Goal: Navigation & Orientation: Find specific page/section

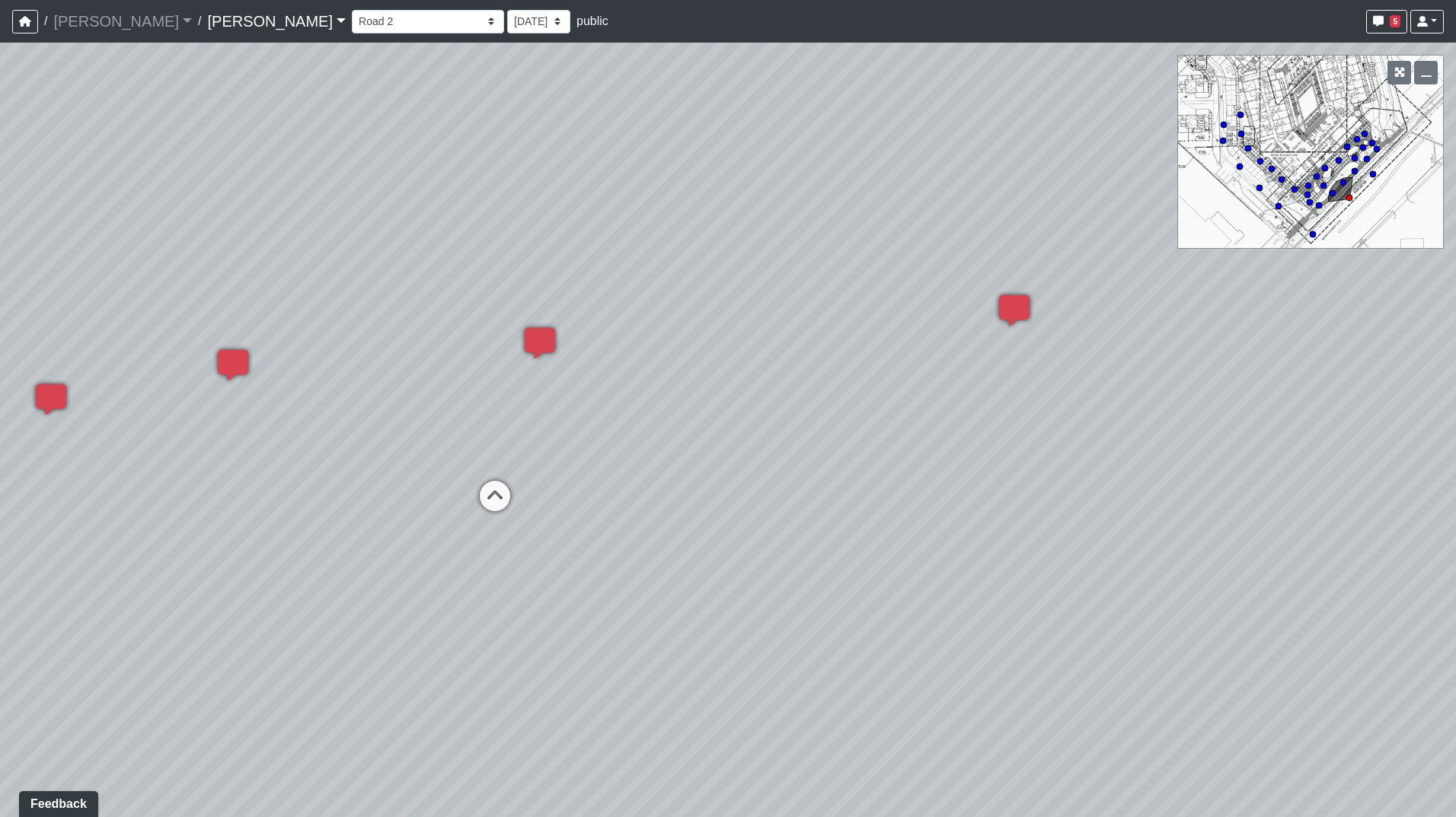
drag, startPoint x: 748, startPoint y: 485, endPoint x: 686, endPoint y: 513, distance: 68.0
click at [686, 377] on div "Loading... Road 1 Loading... Front Sidewalk 2 Loading... Road 3 Loading... Crea…" at bounding box center [728, 430] width 1456 height 774
drag, startPoint x: 988, startPoint y: 416, endPoint x: 930, endPoint y: 428, distance: 59.2
click at [548, 377] on div "Loading... Road 1 Loading... Front Sidewalk 2 Loading... Road 3 Loading... Crea…" at bounding box center [728, 430] width 1456 height 774
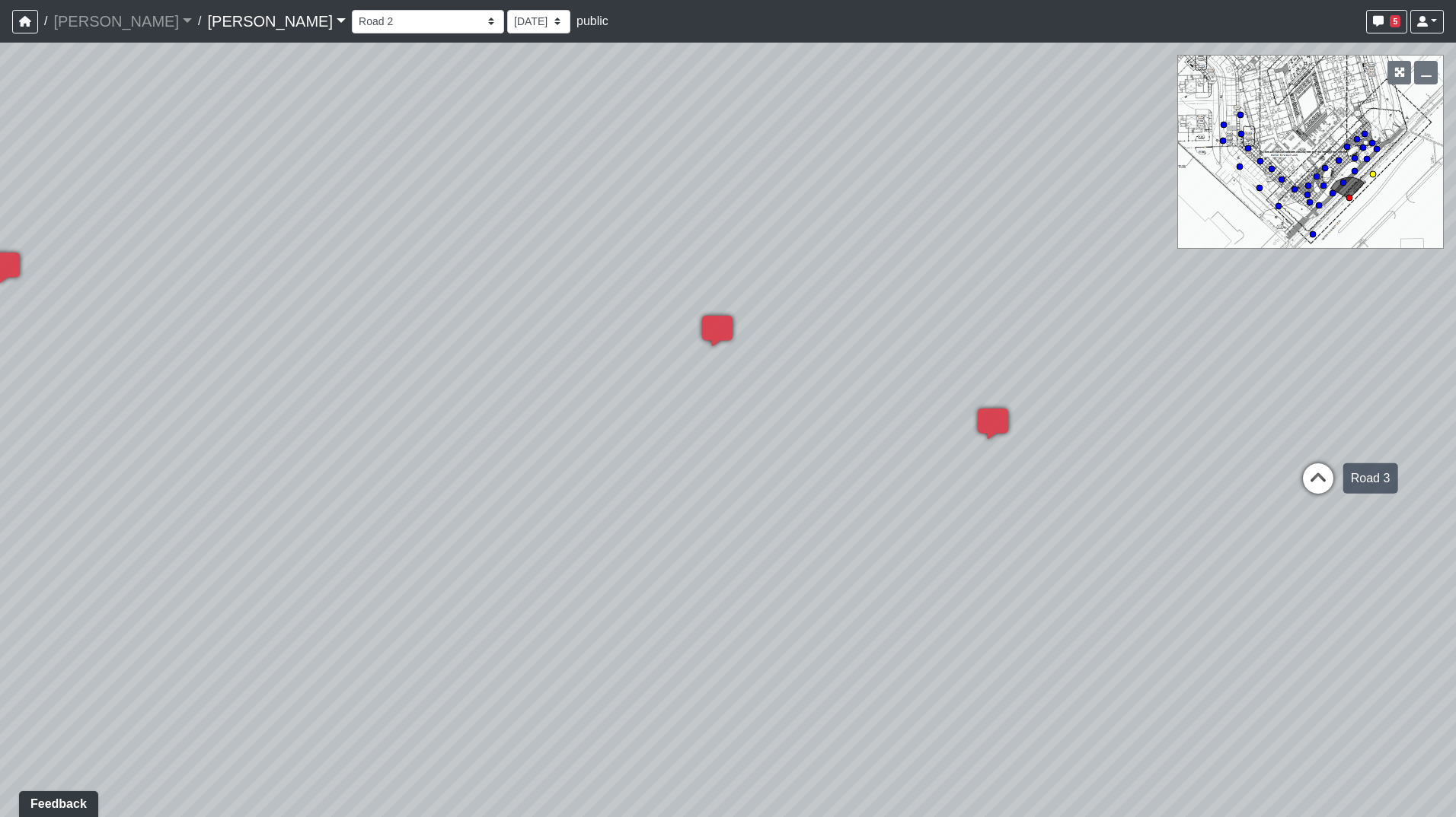
click at [723, 377] on icon at bounding box center [1317, 486] width 46 height 46
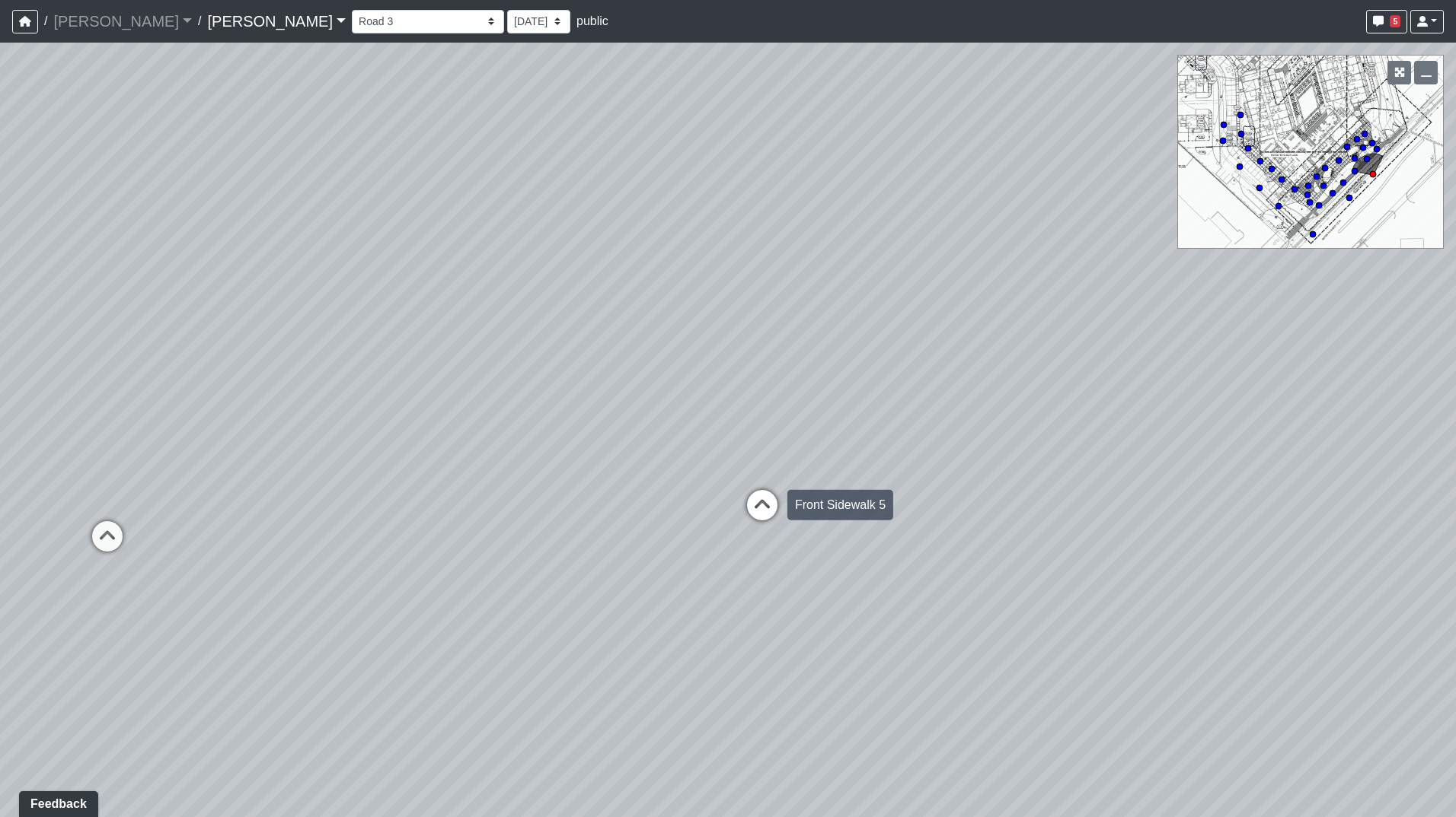
drag, startPoint x: 498, startPoint y: 513, endPoint x: 1016, endPoint y: 576, distance: 521.8
click at [723, 377] on div "Loading... Road 1 Loading... Front Sidewalk 2 Loading... Road 3 Loading... Crea…" at bounding box center [728, 430] width 1456 height 774
drag, startPoint x: 1005, startPoint y: 585, endPoint x: 926, endPoint y: 581, distance: 79.1
click at [723, 377] on div "Loading... Road 1 Loading... Front Sidewalk 2 Loading... Road 3 Loading... Crea…" at bounding box center [728, 430] width 1456 height 774
drag, startPoint x: 713, startPoint y: 512, endPoint x: 1329, endPoint y: 539, distance: 616.6
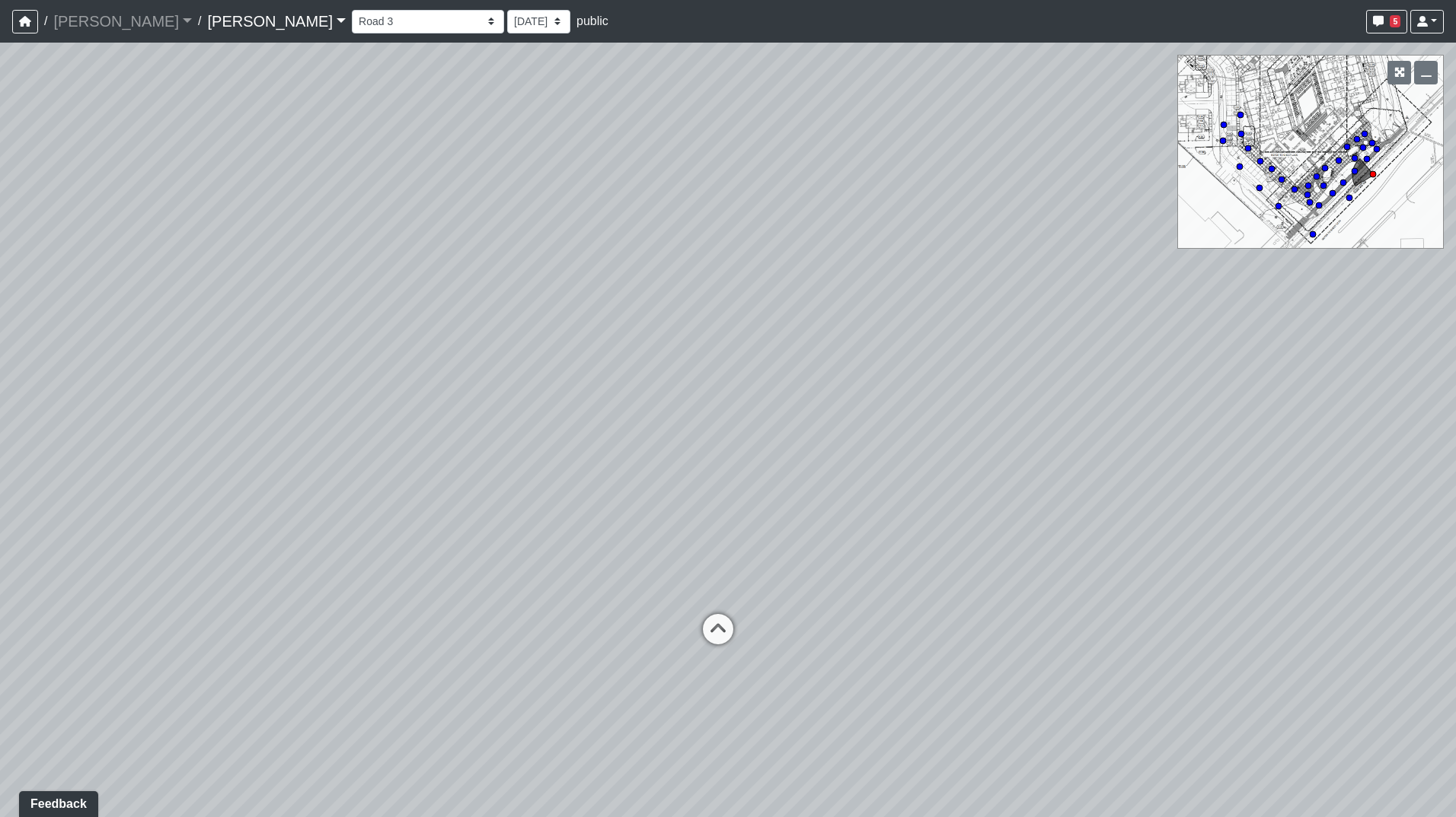
click at [723, 377] on div "Loading... Road 1 Loading... Front Sidewalk 2 Loading... Road 3 Loading... Crea…" at bounding box center [728, 430] width 1456 height 774
drag, startPoint x: 436, startPoint y: 549, endPoint x: 555, endPoint y: 550, distance: 119.0
click at [557, 377] on div "Loading... Road 1 Loading... Front Sidewalk 2 Loading... Road 3 Loading... Crea…" at bounding box center [728, 430] width 1456 height 774
click at [321, 377] on div "Loading... Road 1 Loading... Front Sidewalk 2 Loading... Road 3 Loading... Crea…" at bounding box center [728, 430] width 1456 height 774
drag, startPoint x: 415, startPoint y: 594, endPoint x: 616, endPoint y: 596, distance: 201.0
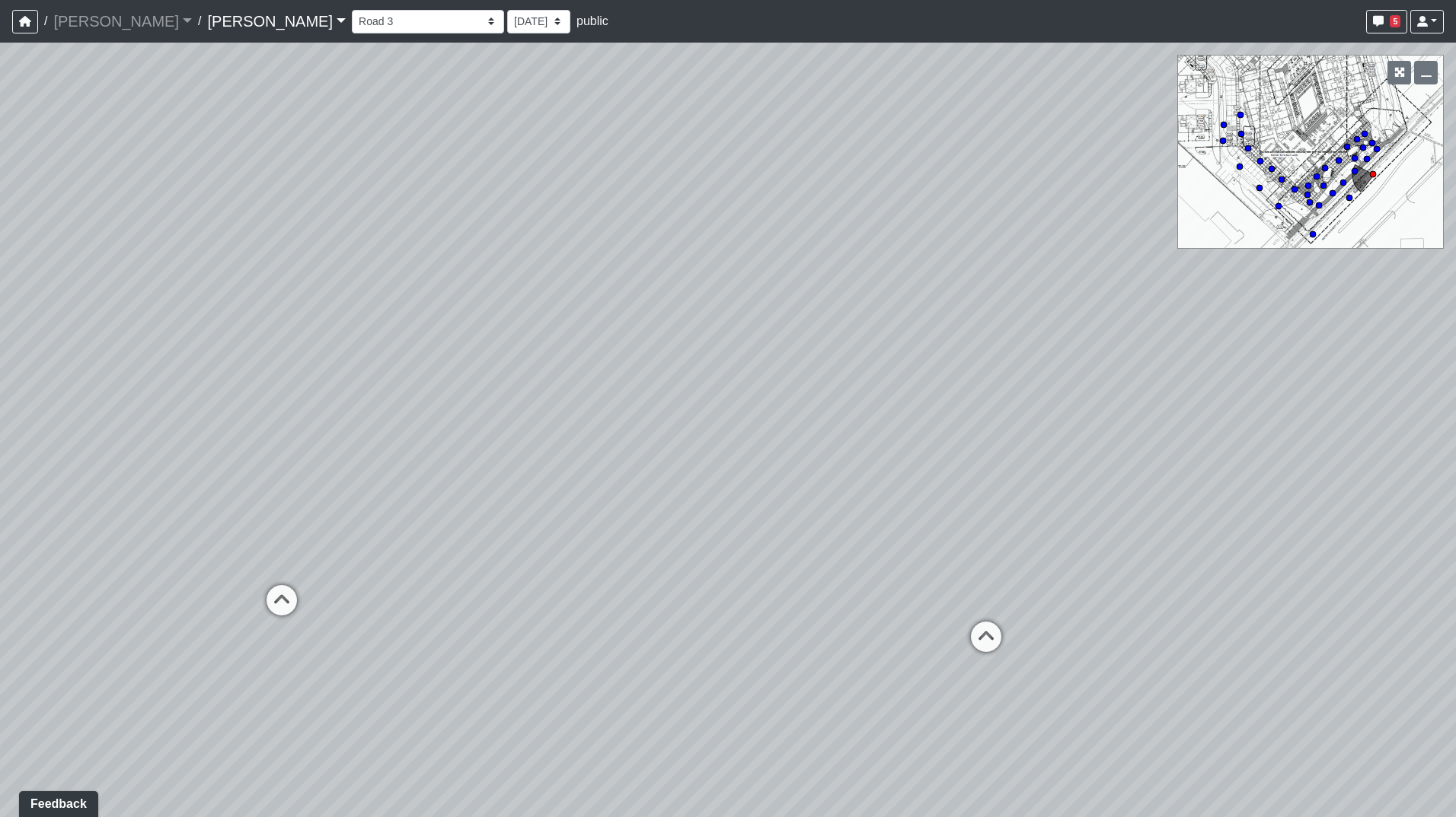
click at [706, 377] on div "Loading... Road 1 Loading... Front Sidewalk 2 Loading... Road 3 Loading... Crea…" at bounding box center [728, 430] width 1456 height 774
click at [357, 377] on icon at bounding box center [355, 606] width 46 height 46
click at [365, 377] on icon at bounding box center [357, 582] width 46 height 46
drag, startPoint x: 1036, startPoint y: 529, endPoint x: 210, endPoint y: 505, distance: 826.3
click at [84, 377] on div "Loading... Road 1 Loading... Front Sidewalk 2 Loading... Road 3 Loading... Crea…" at bounding box center [728, 430] width 1456 height 774
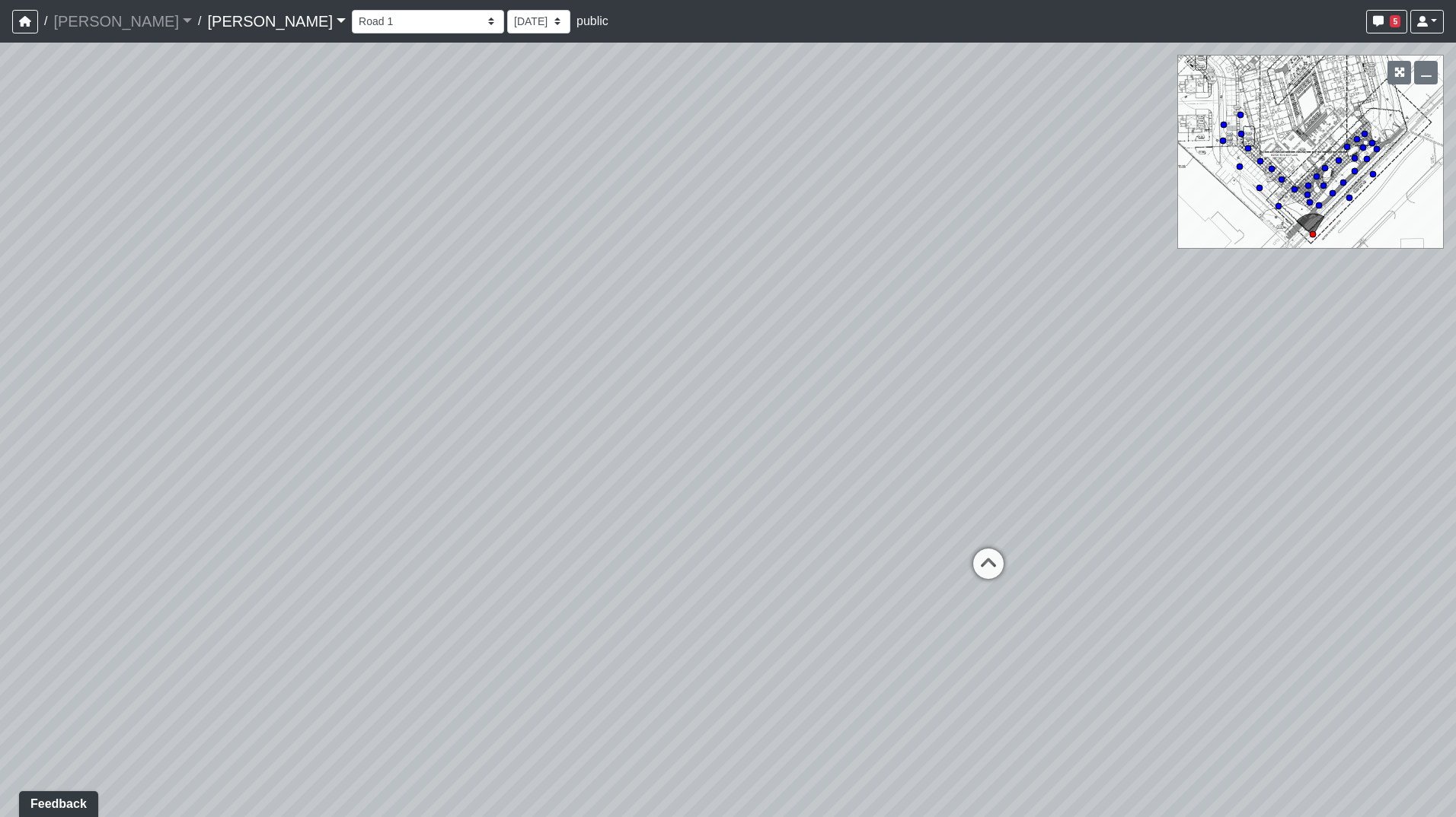
drag, startPoint x: 921, startPoint y: 591, endPoint x: 420, endPoint y: 577, distance: 501.2
click at [420, 377] on div "Loading... Road 1 Loading... Front Sidewalk 2 Loading... Road 3 Loading... Crea…" at bounding box center [728, 430] width 1456 height 774
drag, startPoint x: 1054, startPoint y: 537, endPoint x: 877, endPoint y: 534, distance: 177.0
click at [723, 377] on div "Loading... Road 1 Loading... Front Sidewalk 2 Loading... Road 3 Loading... Crea…" at bounding box center [728, 430] width 1456 height 774
click at [723, 377] on icon at bounding box center [1176, 538] width 46 height 46
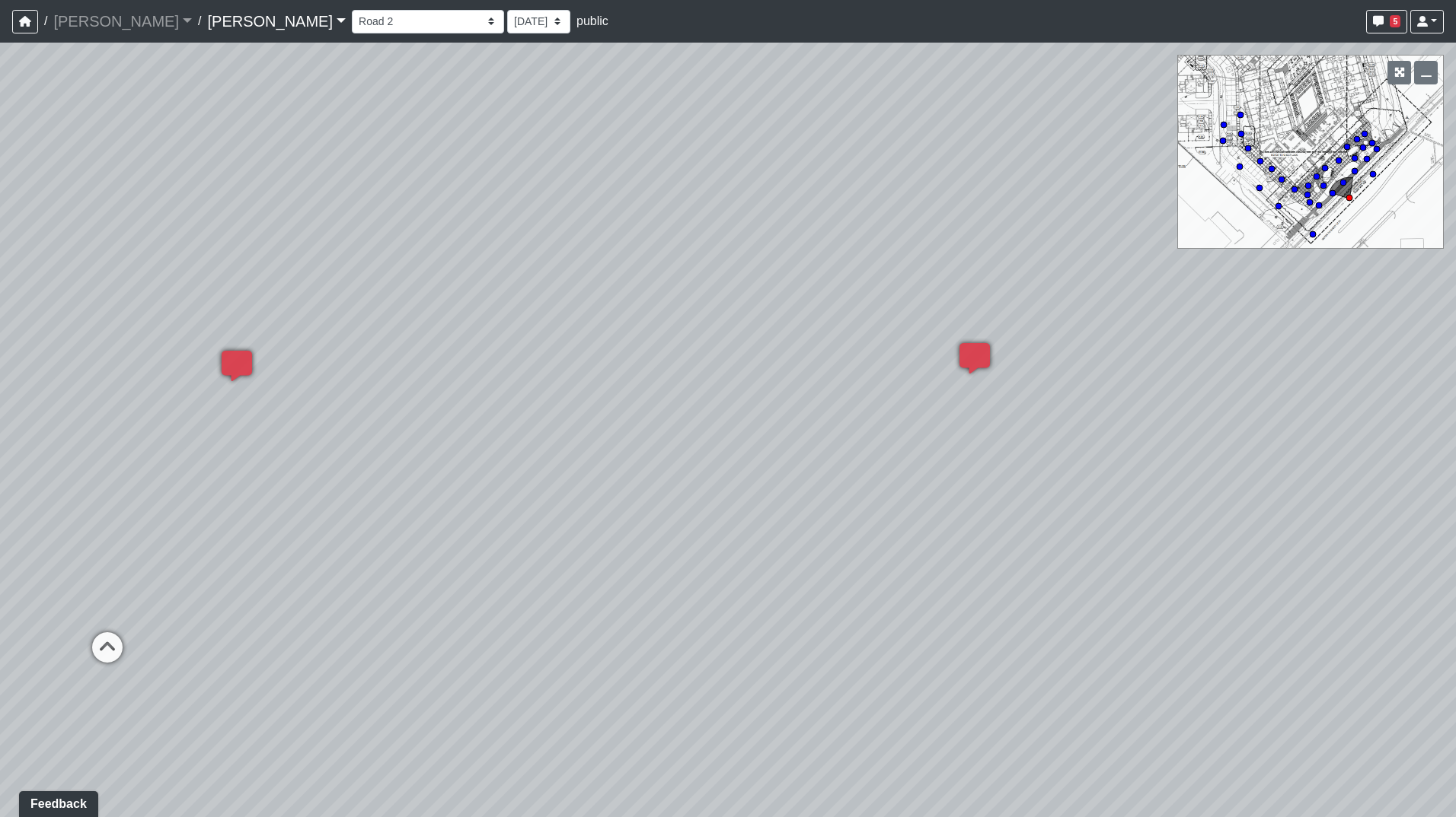
drag, startPoint x: 451, startPoint y: 560, endPoint x: 1064, endPoint y: 585, distance: 613.5
click at [723, 377] on div "Loading... Road 1 Loading... Front Sidewalk 2 Loading... Road 3 Loading... Crea…" at bounding box center [728, 430] width 1456 height 774
drag, startPoint x: 775, startPoint y: 544, endPoint x: 816, endPoint y: 515, distance: 50.2
click at [723, 377] on div "Loading... Road 1 Loading... Front Sidewalk 2 Loading... Road 3 Loading... Crea…" at bounding box center [728, 430] width 1456 height 774
drag, startPoint x: 777, startPoint y: 501, endPoint x: 976, endPoint y: 495, distance: 199.1
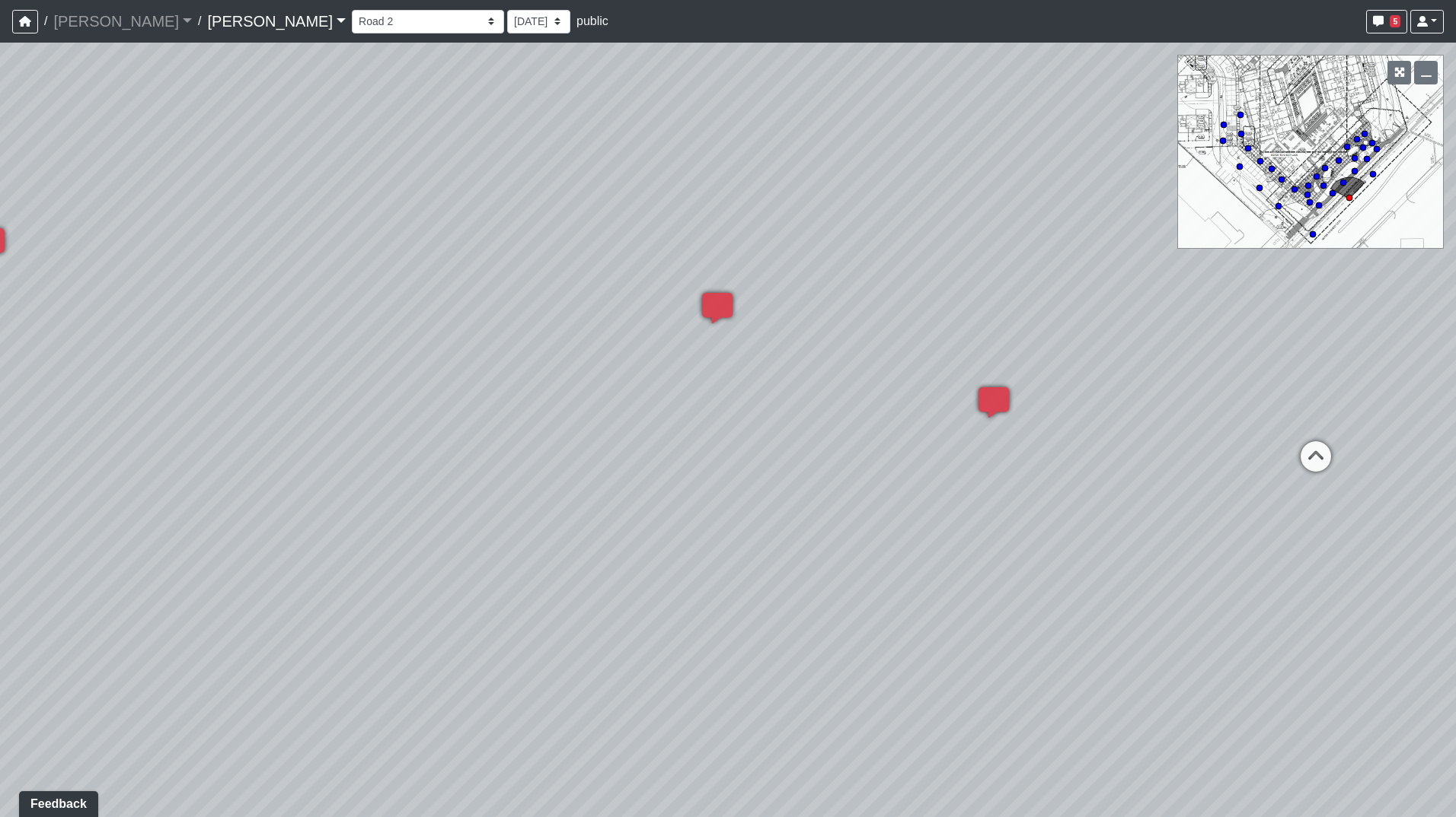
click at [420, 377] on div "Loading... Road 1 Loading... Front Sidewalk 2 Loading... Road 3 Loading... Crea…" at bounding box center [728, 430] width 1456 height 774
click at [723, 377] on icon at bounding box center [1317, 465] width 46 height 46
drag, startPoint x: 765, startPoint y: 477, endPoint x: 653, endPoint y: 477, distance: 112.0
click at [652, 377] on div "Loading... Road 1 Loading... Front Sidewalk 2 Loading... Road 3 Loading... Crea…" at bounding box center [728, 430] width 1456 height 774
click at [334, 377] on icon at bounding box center [337, 479] width 46 height 46
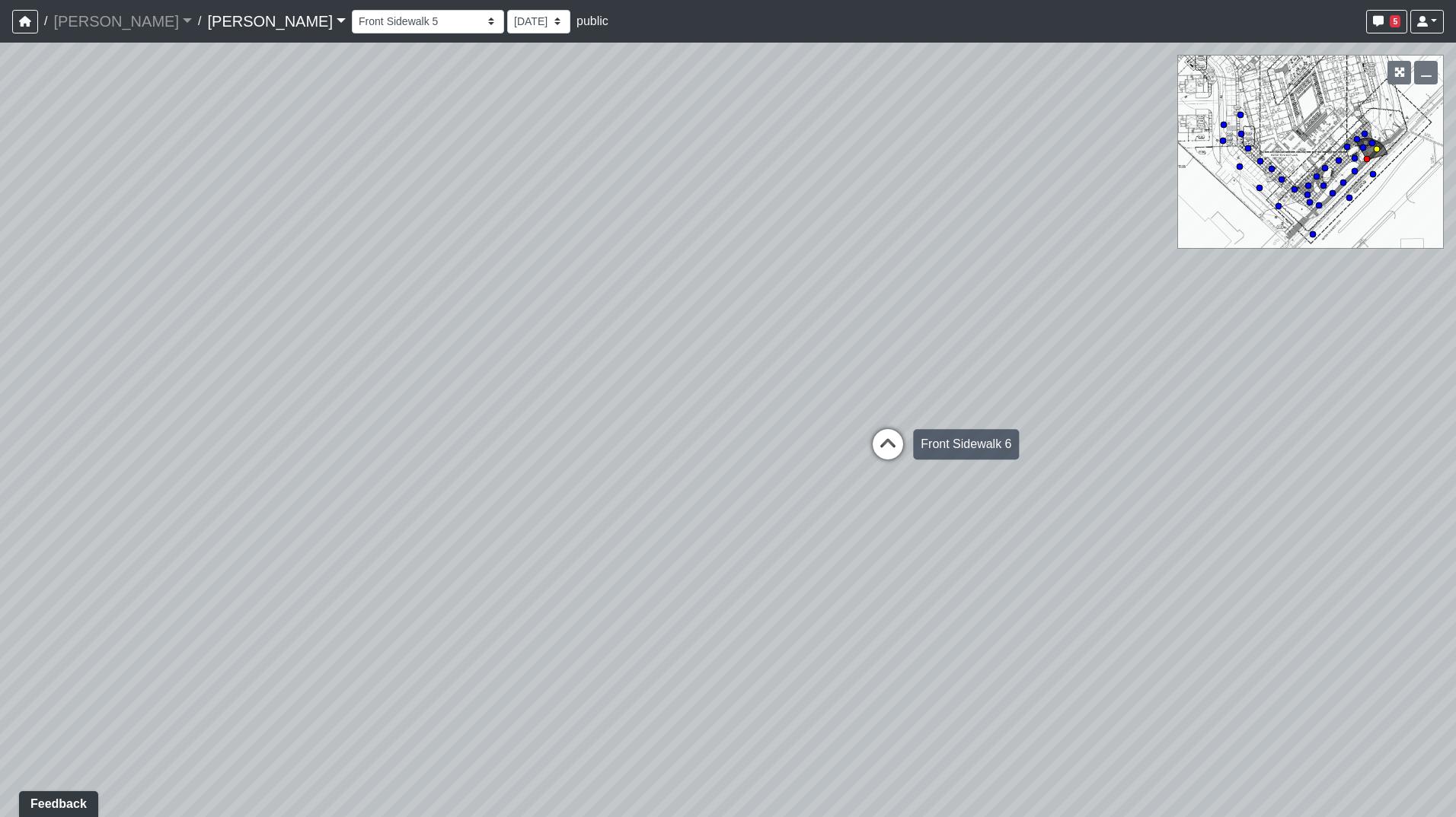
click at [723, 377] on icon at bounding box center [887, 452] width 46 height 46
drag, startPoint x: 501, startPoint y: 453, endPoint x: 902, endPoint y: 475, distance: 401.6
click at [723, 377] on div "Loading... Road 1 Loading... Front Sidewalk 2 Loading... Road 3 Loading... Crea…" at bounding box center [728, 430] width 1456 height 774
drag, startPoint x: 513, startPoint y: 458, endPoint x: 959, endPoint y: 460, distance: 446.0
click at [723, 377] on div "Loading... Road 1 Loading... Front Sidewalk 2 Loading... Road 3 Loading... Crea…" at bounding box center [728, 430] width 1456 height 774
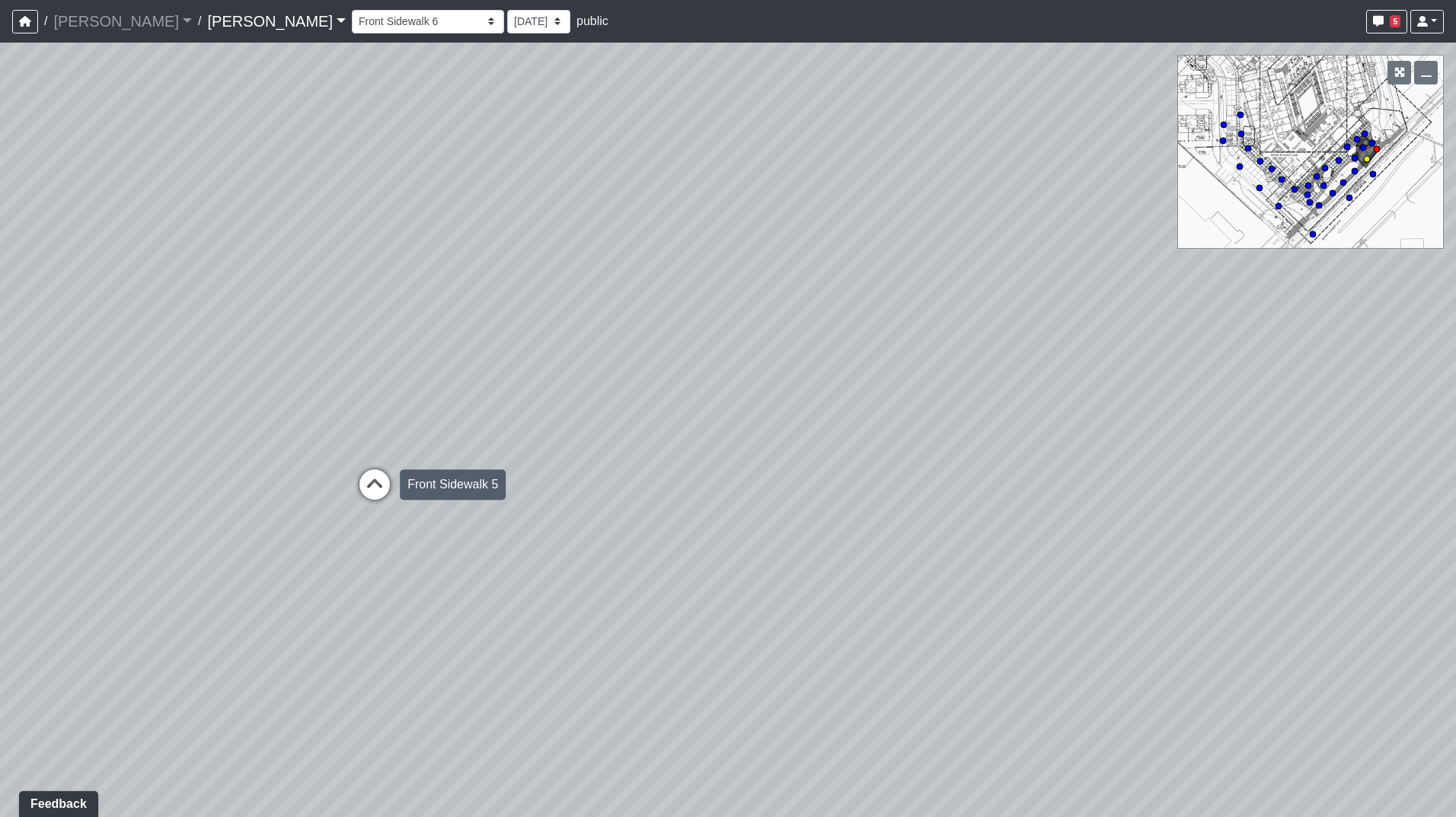
click at [381, 377] on icon at bounding box center [374, 492] width 46 height 46
click at [368, 377] on icon at bounding box center [364, 483] width 46 height 46
click at [375, 377] on div "Loading... Front Sidewalk 3" at bounding box center [364, 496] width 46 height 46
click at [367, 377] on icon at bounding box center [364, 510] width 46 height 46
click at [429, 377] on icon at bounding box center [436, 511] width 46 height 46
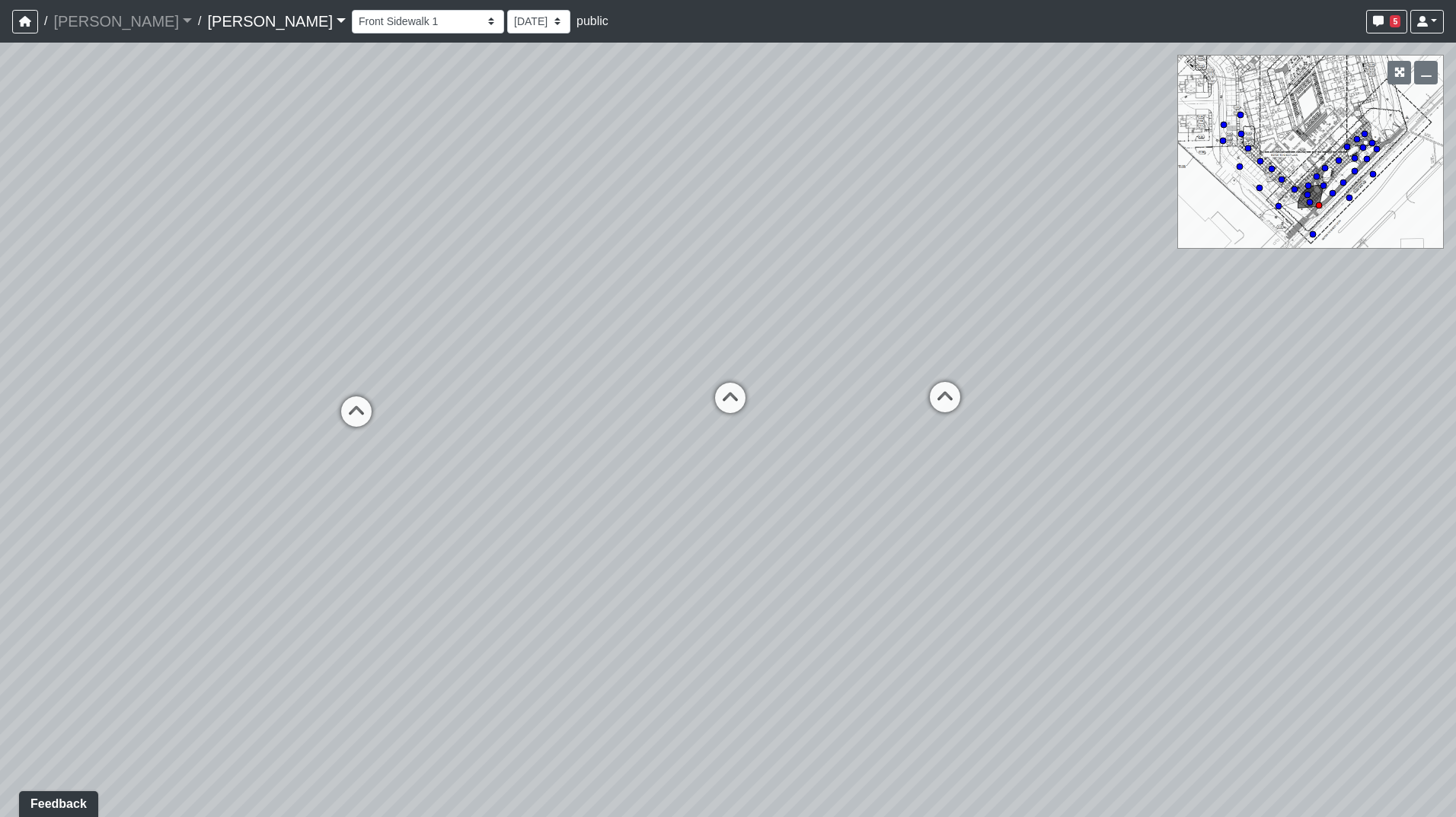
drag, startPoint x: 996, startPoint y: 443, endPoint x: 453, endPoint y: 390, distance: 545.6
click at [296, 377] on div "Loading... Road 1 Loading... Front Sidewalk 2 Loading... Road 3 Loading... Crea…" at bounding box center [728, 430] width 1456 height 774
drag, startPoint x: 505, startPoint y: 389, endPoint x: 910, endPoint y: 440, distance: 408.2
click at [723, 377] on div "Loading... Road 1 Loading... Front Sidewalk 2 Loading... Road 3 Loading... Crea…" at bounding box center [728, 430] width 1456 height 774
drag, startPoint x: 474, startPoint y: 453, endPoint x: 870, endPoint y: 448, distance: 396.0
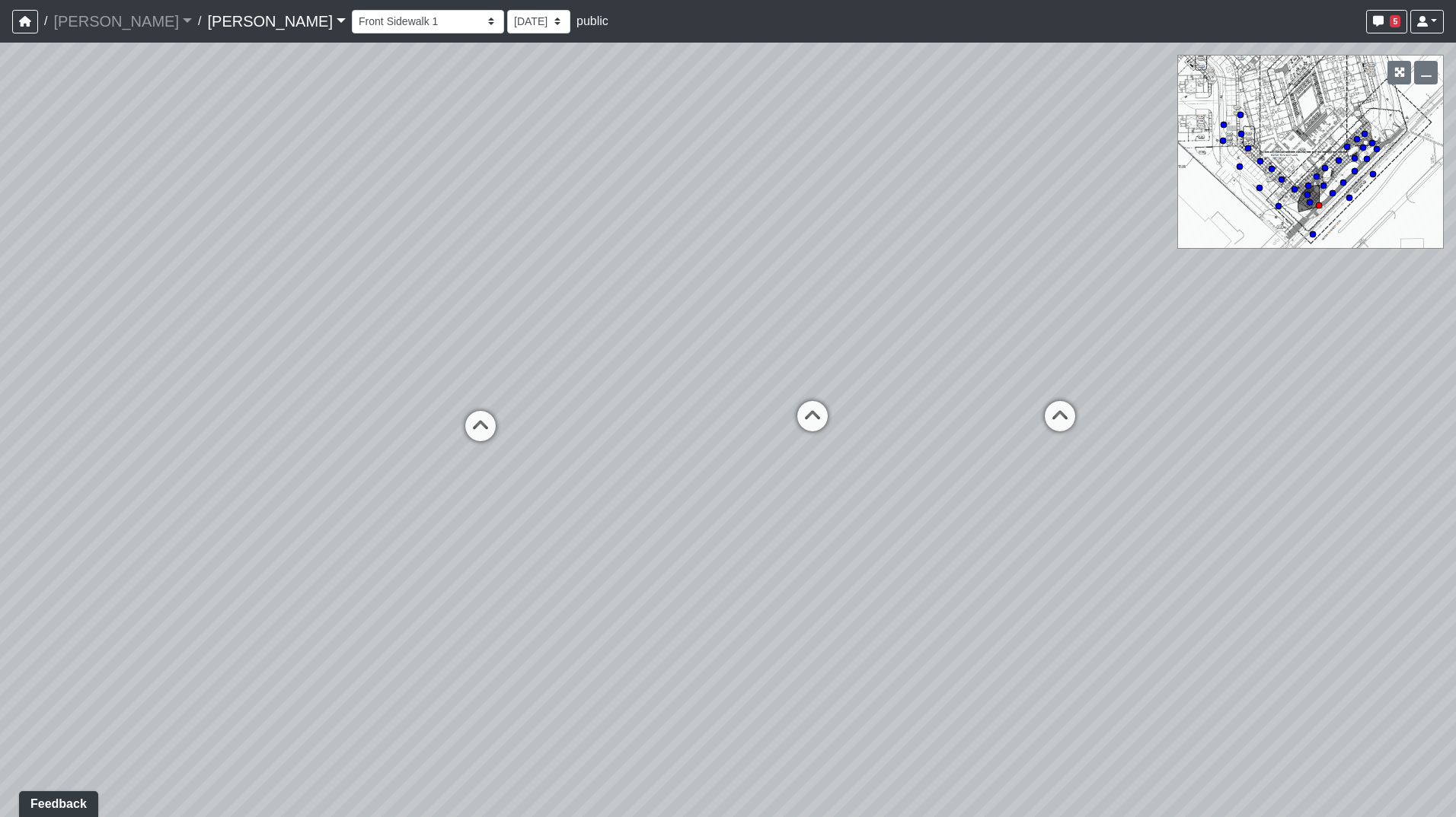
click at [723, 377] on div "Loading... Road 1 Loading... Front Sidewalk 2 Loading... Road 3 Loading... Crea…" at bounding box center [728, 430] width 1456 height 774
drag, startPoint x: 331, startPoint y: 463, endPoint x: 824, endPoint y: 473, distance: 493.1
click at [723, 377] on div "Loading... Road 1 Loading... Front Sidewalk 2 Loading... Road 3 Loading... Crea…" at bounding box center [728, 430] width 1456 height 774
click at [723, 377] on icon at bounding box center [753, 493] width 46 height 46
select select "oRM9ZP1DSbosJWvFQN3zZV"
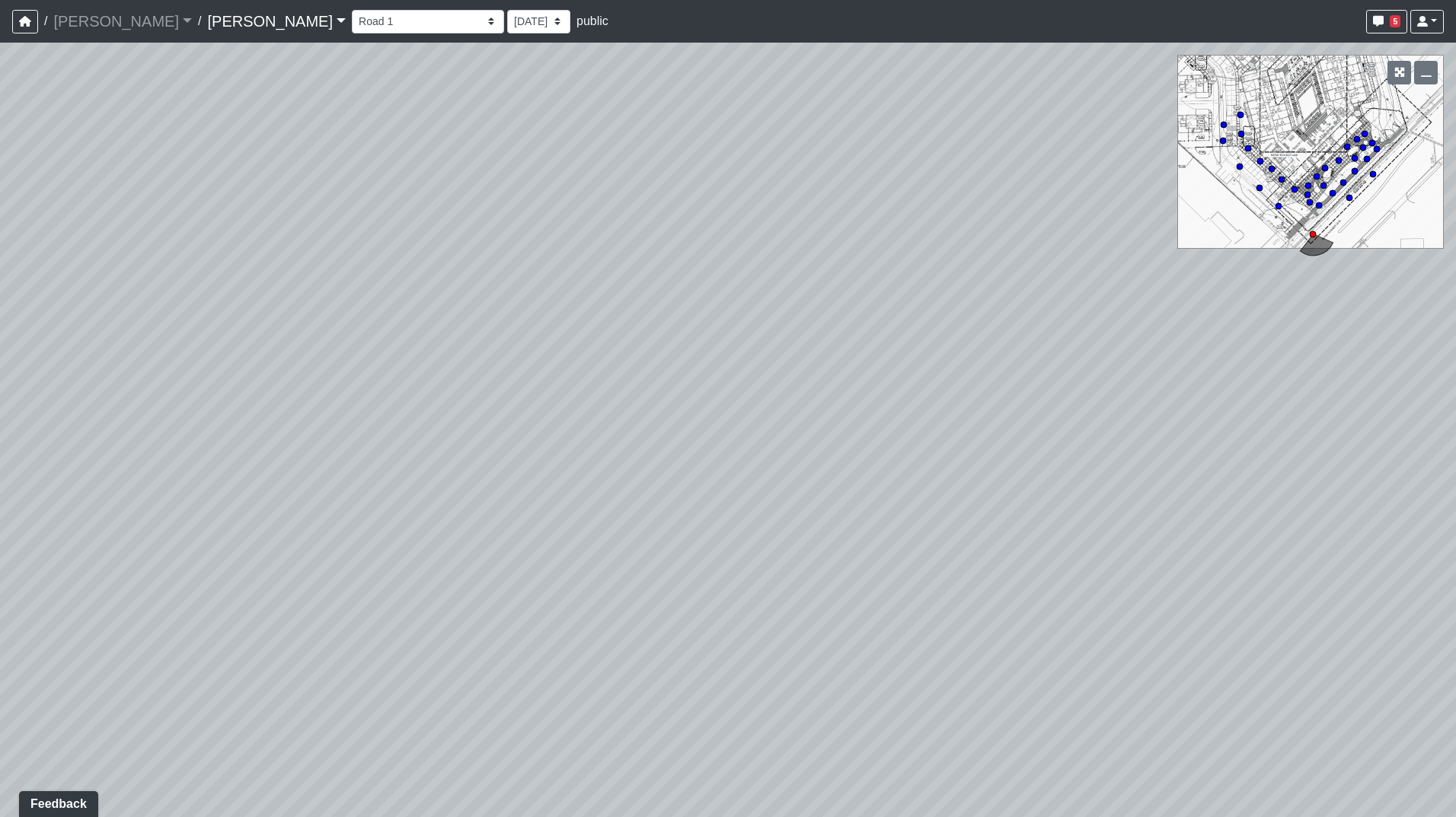
drag, startPoint x: 1015, startPoint y: 473, endPoint x: -3, endPoint y: 426, distance: 1019.1
click at [0, 377] on html "/ [PERSON_NAME] [PERSON_NAME] Loading... / [PERSON_NAME] Loading... [PERSON_NAM…" at bounding box center [728, 408] width 1456 height 817
drag, startPoint x: 664, startPoint y: 463, endPoint x: 56, endPoint y: 462, distance: 608.0
click at [56, 377] on div "Loading... Road 1 Loading... Front Sidewalk 2 Loading... Road 3 Loading... Crea…" at bounding box center [728, 430] width 1456 height 774
drag, startPoint x: 853, startPoint y: 466, endPoint x: 810, endPoint y: 443, distance: 48.8
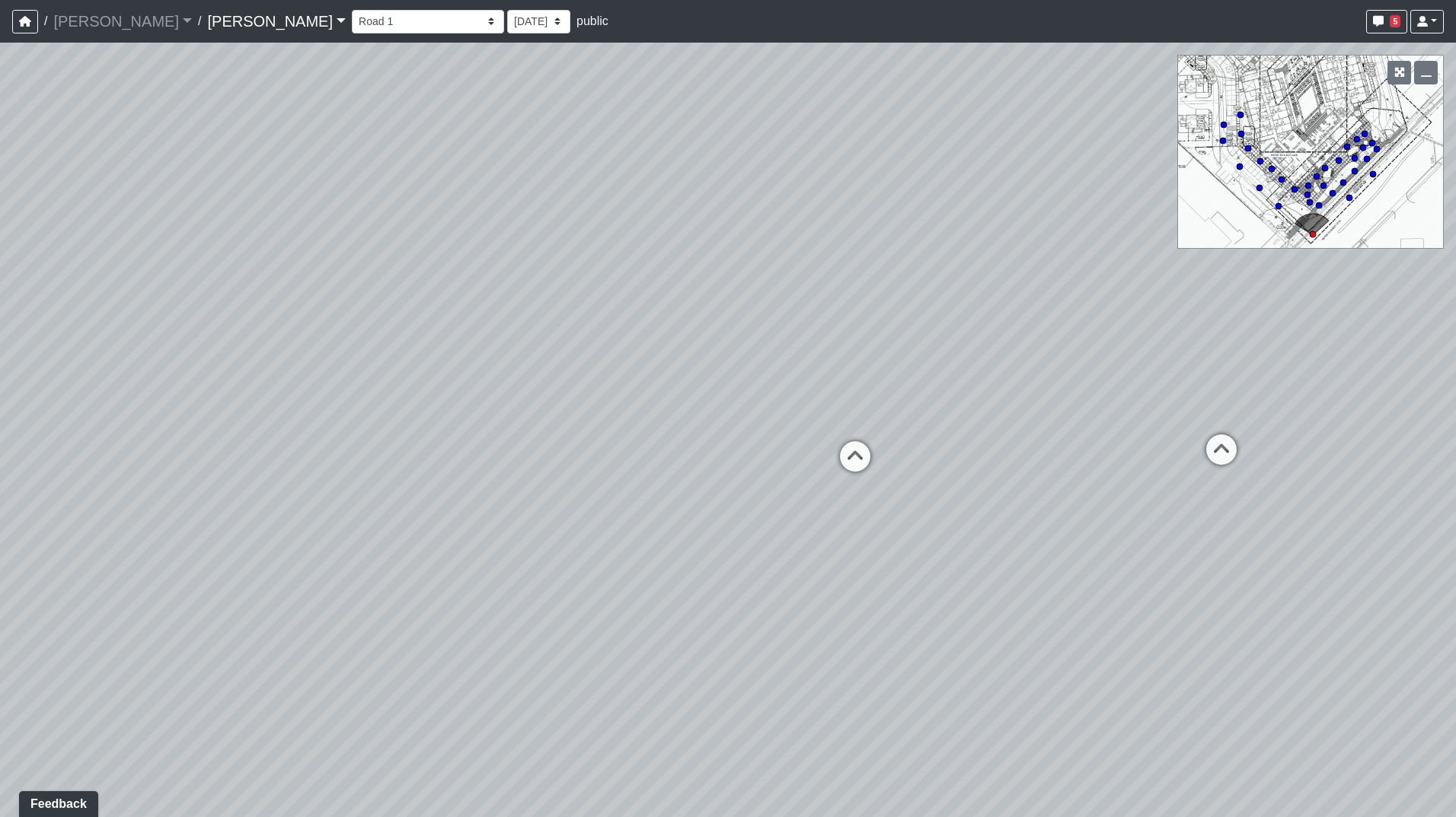
click at [482, 377] on div "Loading... Road 1 Loading... Front Sidewalk 2 Loading... Road 3 Loading... Crea…" at bounding box center [728, 430] width 1456 height 774
drag, startPoint x: 928, startPoint y: 460, endPoint x: 915, endPoint y: 460, distance: 13.0
click at [723, 377] on div "Loading... Road 1 Loading... Front Sidewalk 2 Loading... Road 3 Loading... Crea…" at bounding box center [728, 430] width 1456 height 774
drag, startPoint x: 985, startPoint y: 373, endPoint x: 804, endPoint y: 373, distance: 181.0
click at [804, 373] on div "Loading... Road 1 Loading... Front Sidewalk 2 Loading... Road 3 Loading... Crea…" at bounding box center [728, 430] width 1456 height 774
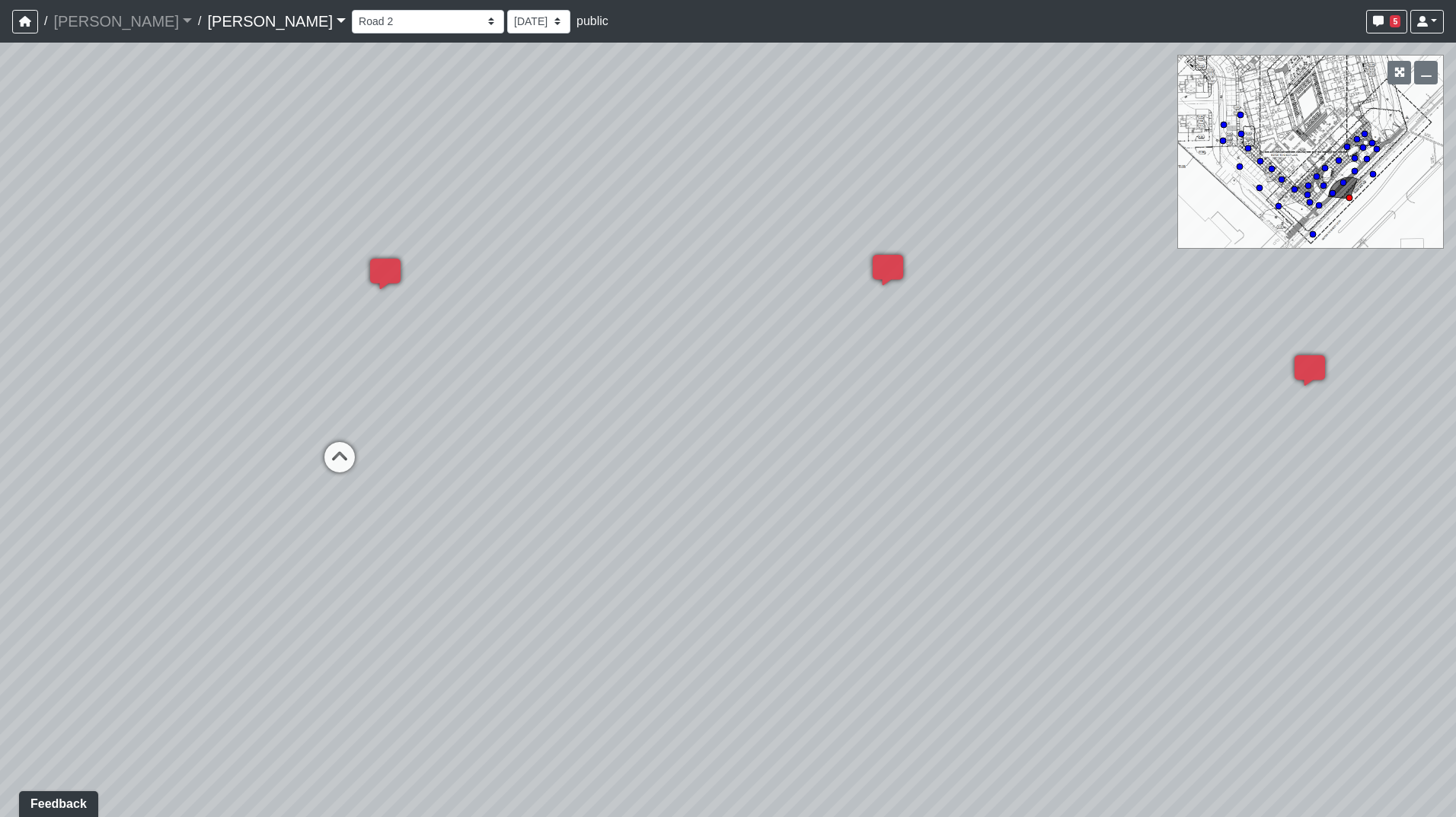
drag, startPoint x: 601, startPoint y: 395, endPoint x: 710, endPoint y: 381, distance: 109.9
click at [710, 381] on div "Loading... Road 1 Loading... Front Sidewalk 2 Loading... Road 3 Loading... Crea…" at bounding box center [728, 430] width 1456 height 774
drag, startPoint x: 1107, startPoint y: 435, endPoint x: 1140, endPoint y: 334, distance: 106.3
click at [1137, 334] on div "Loading... Road 1 Loading... Front Sidewalk 2 Loading... Road 3 Loading... Crea…" at bounding box center [728, 430] width 1456 height 774
click at [805, 351] on icon at bounding box center [795, 363] width 46 height 46
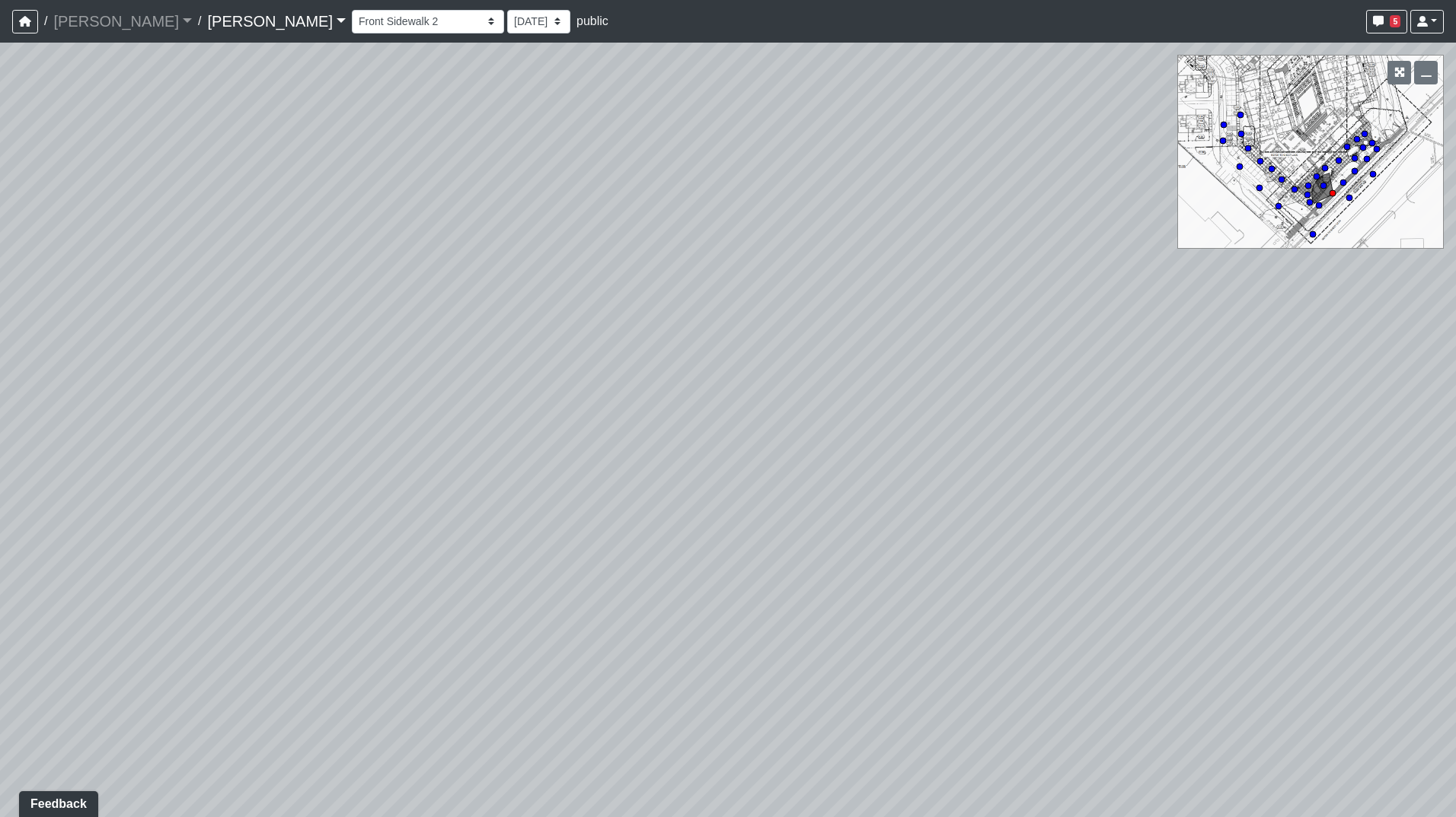
drag, startPoint x: 687, startPoint y: 347, endPoint x: 383, endPoint y: 490, distance: 336.0
click at [401, 471] on div "Loading... Road 1 Loading... Front Sidewalk 2 Loading... Road 3 Loading... Crea…" at bounding box center [728, 430] width 1456 height 774
drag, startPoint x: 543, startPoint y: 386, endPoint x: 487, endPoint y: 386, distance: 56.0
click at [487, 386] on div "Loading... Road 1 Loading... Front Sidewalk 2 Loading... Road 3 Loading... Crea…" at bounding box center [728, 430] width 1456 height 774
click at [1273, 541] on icon at bounding box center [1272, 544] width 46 height 46
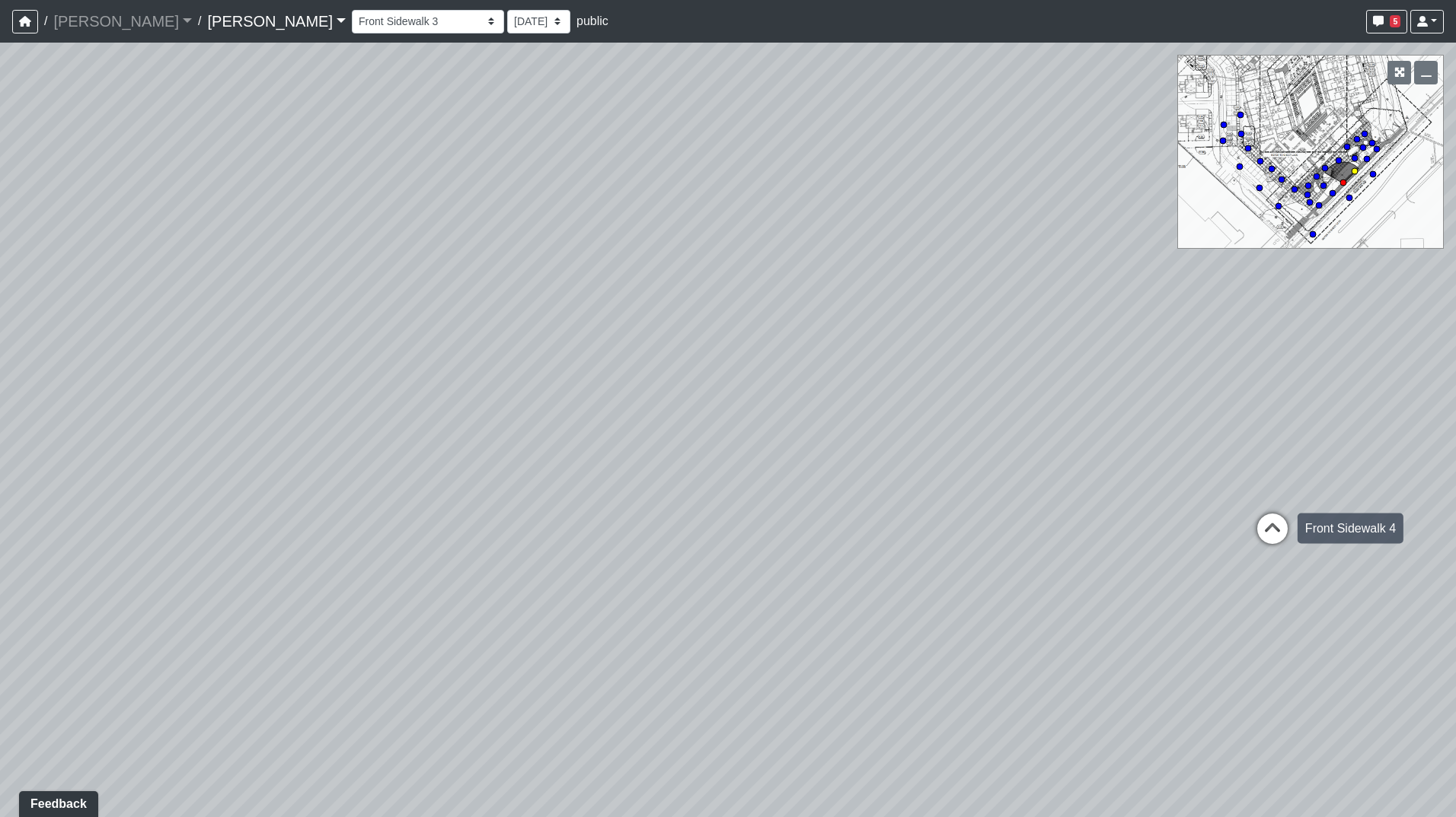
click at [1279, 533] on icon at bounding box center [1272, 537] width 46 height 46
click at [1264, 498] on icon at bounding box center [1272, 511] width 46 height 46
click at [1258, 510] on icon at bounding box center [1244, 520] width 46 height 46
click at [1129, 497] on div "Loading... Road 1 Loading... Front Sidewalk 2 Loading... Road 3 Loading... Crea…" at bounding box center [728, 430] width 1456 height 774
click at [852, 469] on icon at bounding box center [860, 479] width 46 height 46
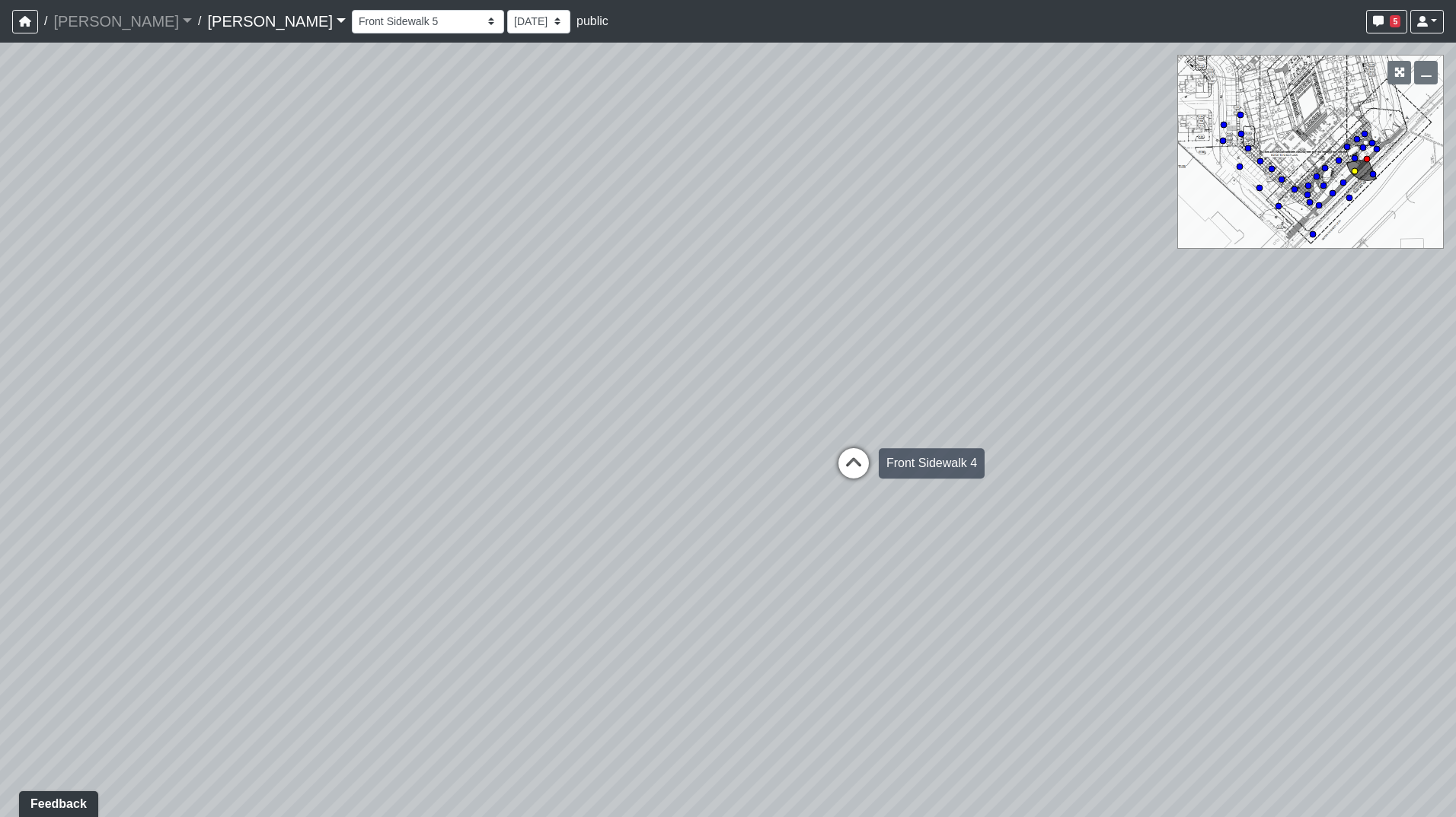
click at [852, 469] on icon at bounding box center [854, 471] width 46 height 46
click at [852, 469] on icon at bounding box center [854, 487] width 46 height 46
click at [874, 472] on icon at bounding box center [854, 491] width 46 height 46
click at [897, 488] on icon at bounding box center [904, 501] width 46 height 46
drag, startPoint x: 982, startPoint y: 416, endPoint x: 475, endPoint y: 425, distance: 507.1
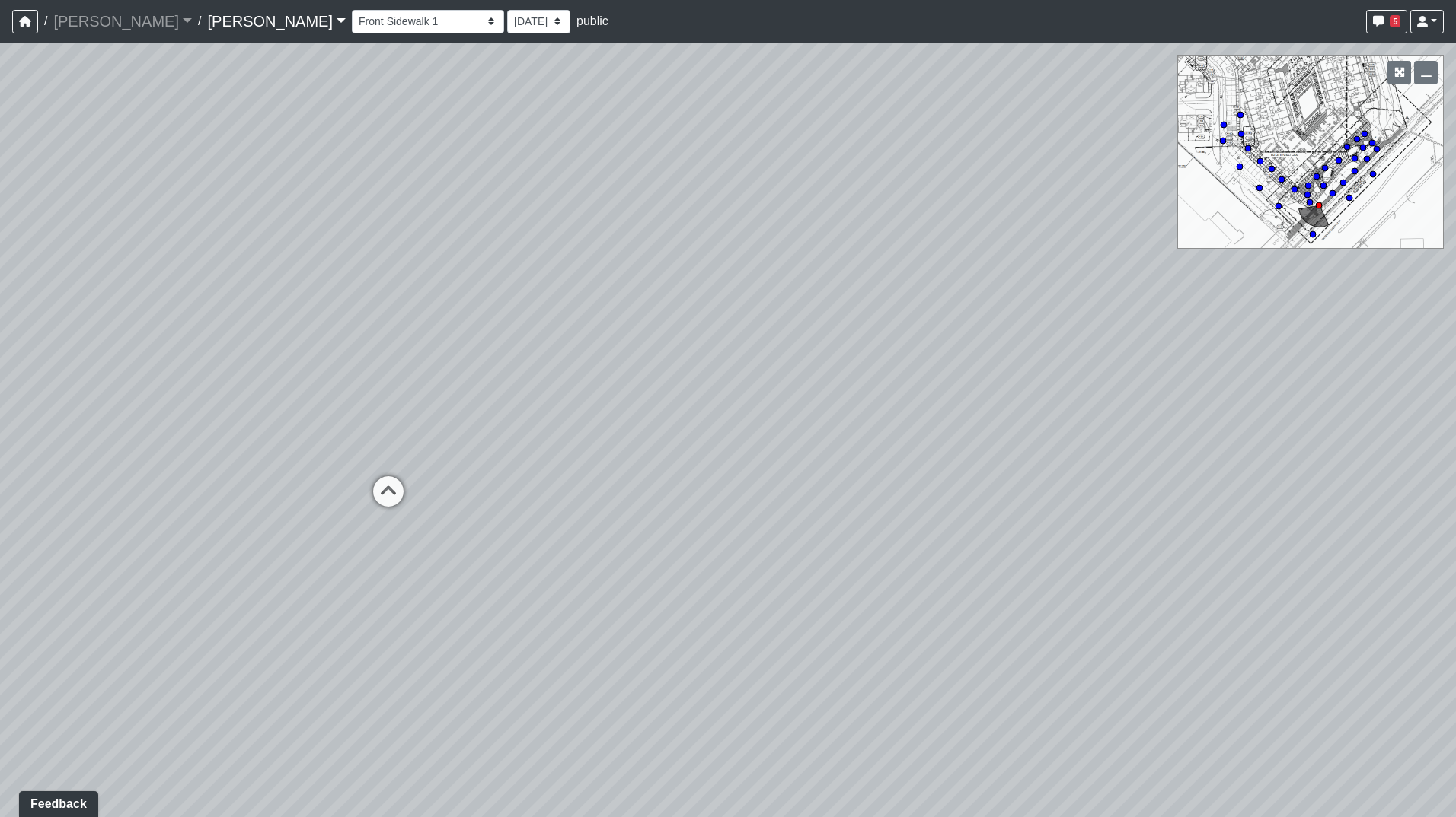
click at [475, 425] on div "Loading... Road 1 Loading... Front Sidewalk 2 Loading... Road 3 Loading... Crea…" at bounding box center [728, 430] width 1456 height 774
drag, startPoint x: 689, startPoint y: 436, endPoint x: 449, endPoint y: 427, distance: 240.2
click at [446, 427] on div "Loading... Road 1 Loading... Front Sidewalk 2 Loading... Road 3 Loading... Crea…" at bounding box center [728, 430] width 1456 height 774
drag, startPoint x: 822, startPoint y: 456, endPoint x: 389, endPoint y: 456, distance: 433.0
click at [389, 456] on div "Loading... Road 1 Loading... Front Sidewalk 2 Loading... Road 3 Loading... Crea…" at bounding box center [728, 430] width 1456 height 774
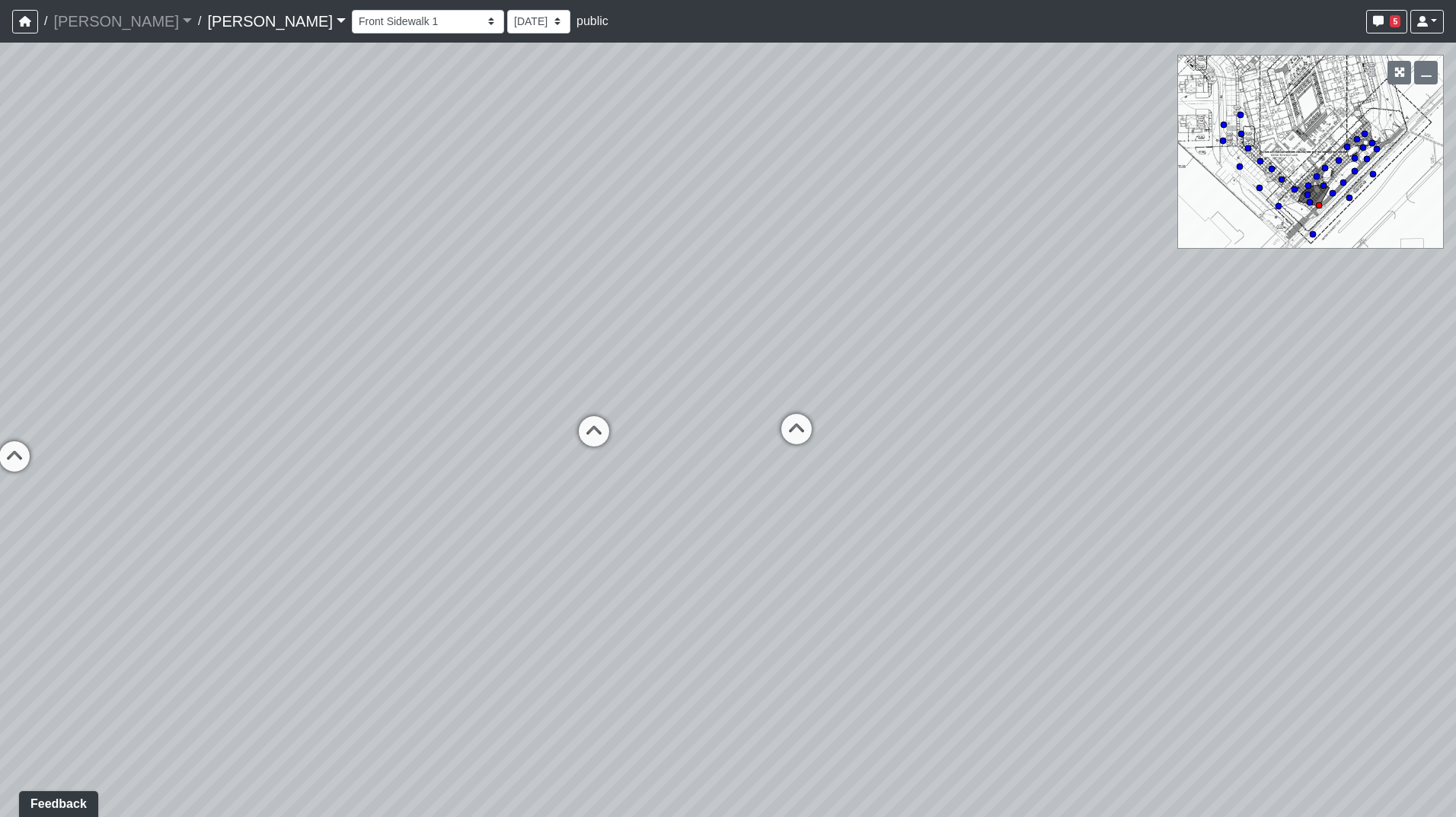
click at [504, 443] on div "Loading... Road 1 Loading... Front Sidewalk 2 Loading... Road 3 Loading... Crea…" at bounding box center [728, 430] width 1456 height 774
drag, startPoint x: 690, startPoint y: 484, endPoint x: 948, endPoint y: 515, distance: 259.9
click at [948, 515] on div "Loading... Road 1 Loading... Front Sidewalk 2 Loading... Road 3 Loading... Crea…" at bounding box center [728, 430] width 1456 height 774
click at [432, 480] on icon at bounding box center [426, 489] width 46 height 46
drag, startPoint x: 366, startPoint y: 459, endPoint x: 1073, endPoint y: 459, distance: 707.0
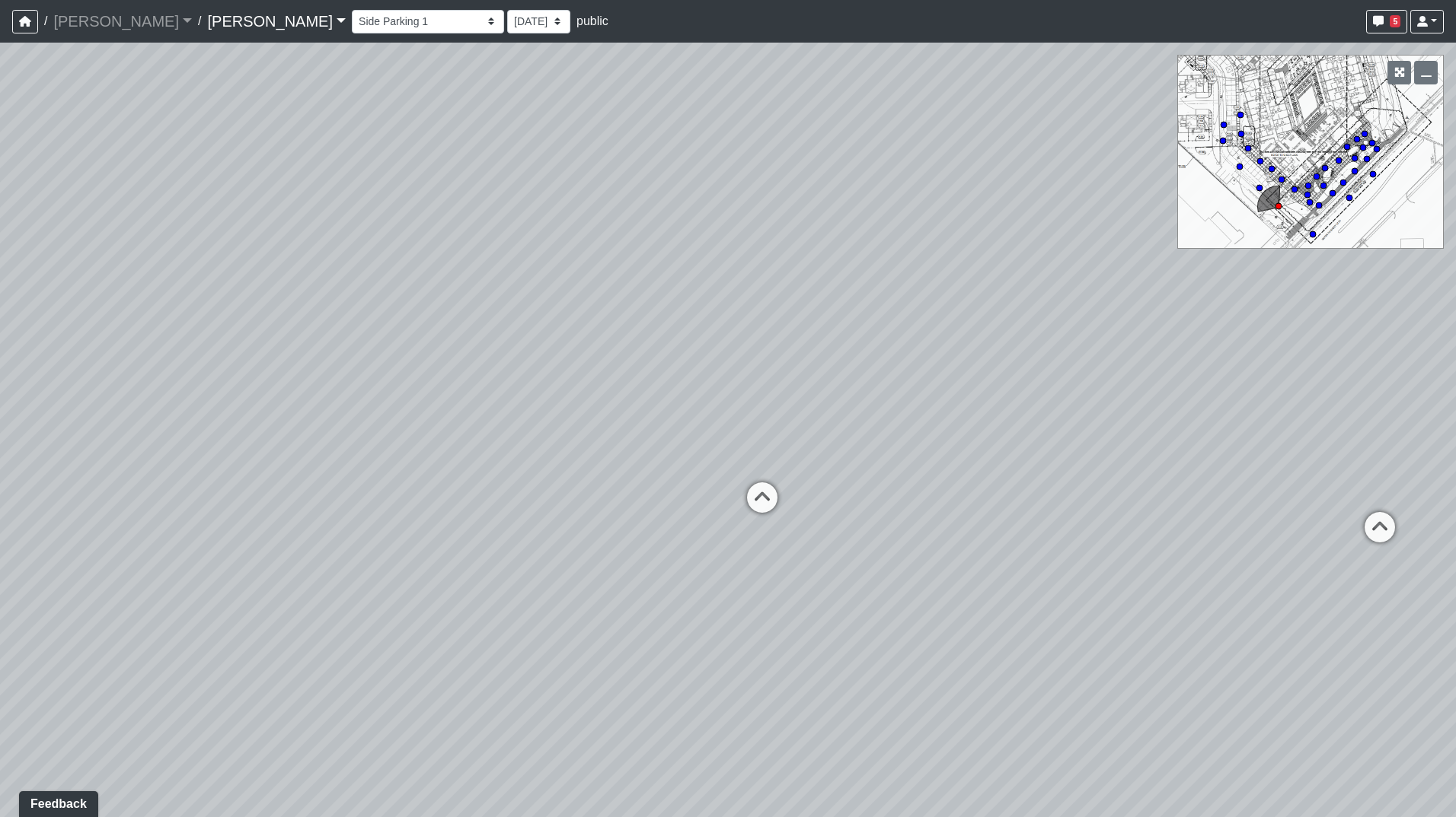
click at [1067, 459] on div "Loading... Road 1 Loading... Front Sidewalk 2 Loading... Road 3 Loading... Crea…" at bounding box center [728, 430] width 1456 height 774
drag, startPoint x: 526, startPoint y: 444, endPoint x: 1110, endPoint y: 439, distance: 584.0
click at [1036, 445] on div "Loading... Road 1 Loading... Front Sidewalk 2 Loading... Road 3 Loading... Crea…" at bounding box center [728, 430] width 1456 height 774
drag, startPoint x: 926, startPoint y: 439, endPoint x: 676, endPoint y: 446, distance: 250.1
click at [676, 446] on div "Loading... Road 1 Loading... Front Sidewalk 2 Loading... Road 3 Loading... Crea…" at bounding box center [728, 430] width 1456 height 774
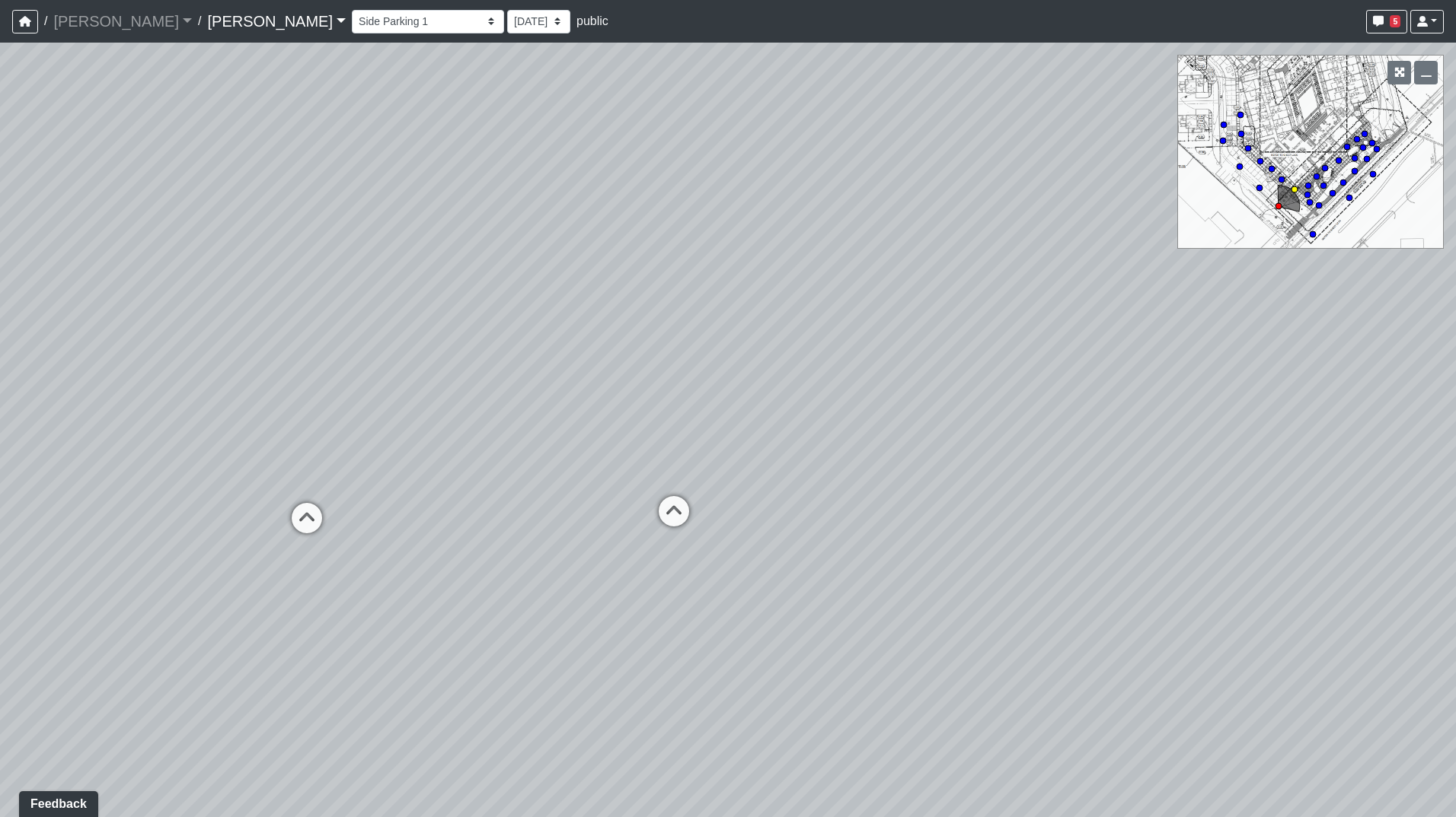
drag, startPoint x: 665, startPoint y: 512, endPoint x: 655, endPoint y: 511, distance: 10.0
click at [662, 511] on icon at bounding box center [674, 519] width 46 height 46
drag, startPoint x: 995, startPoint y: 421, endPoint x: 366, endPoint y: 364, distance: 631.6
click at [404, 369] on div "Loading... Road 1 Loading... Front Sidewalk 2 Loading... Road 3 Loading... Crea…" at bounding box center [728, 430] width 1456 height 774
drag, startPoint x: 358, startPoint y: 485, endPoint x: 481, endPoint y: 490, distance: 123.1
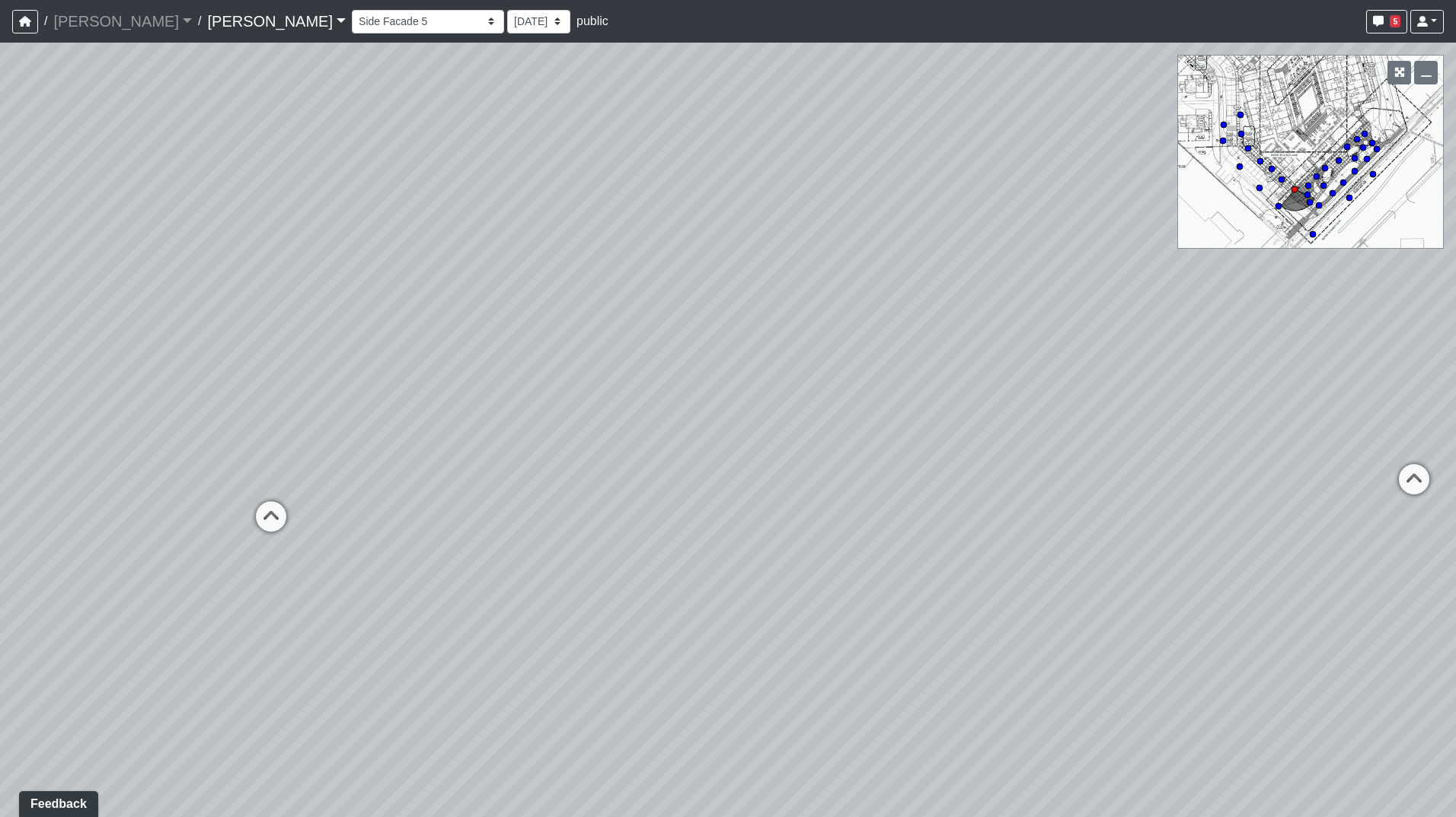
click at [481, 490] on div "Loading... Road 1 Loading... Front Sidewalk 2 Loading... Road 3 Loading... Crea…" at bounding box center [728, 430] width 1456 height 774
click at [389, 499] on icon at bounding box center [405, 506] width 46 height 46
drag, startPoint x: 1009, startPoint y: 364, endPoint x: 1521, endPoint y: 433, distance: 516.6
click at [1455, 433] on html "/ [PERSON_NAME] [PERSON_NAME] Loading... / [PERSON_NAME] Loading... [PERSON_NAM…" at bounding box center [728, 408] width 1456 height 817
drag, startPoint x: 618, startPoint y: 478, endPoint x: 1148, endPoint y: 458, distance: 530.4
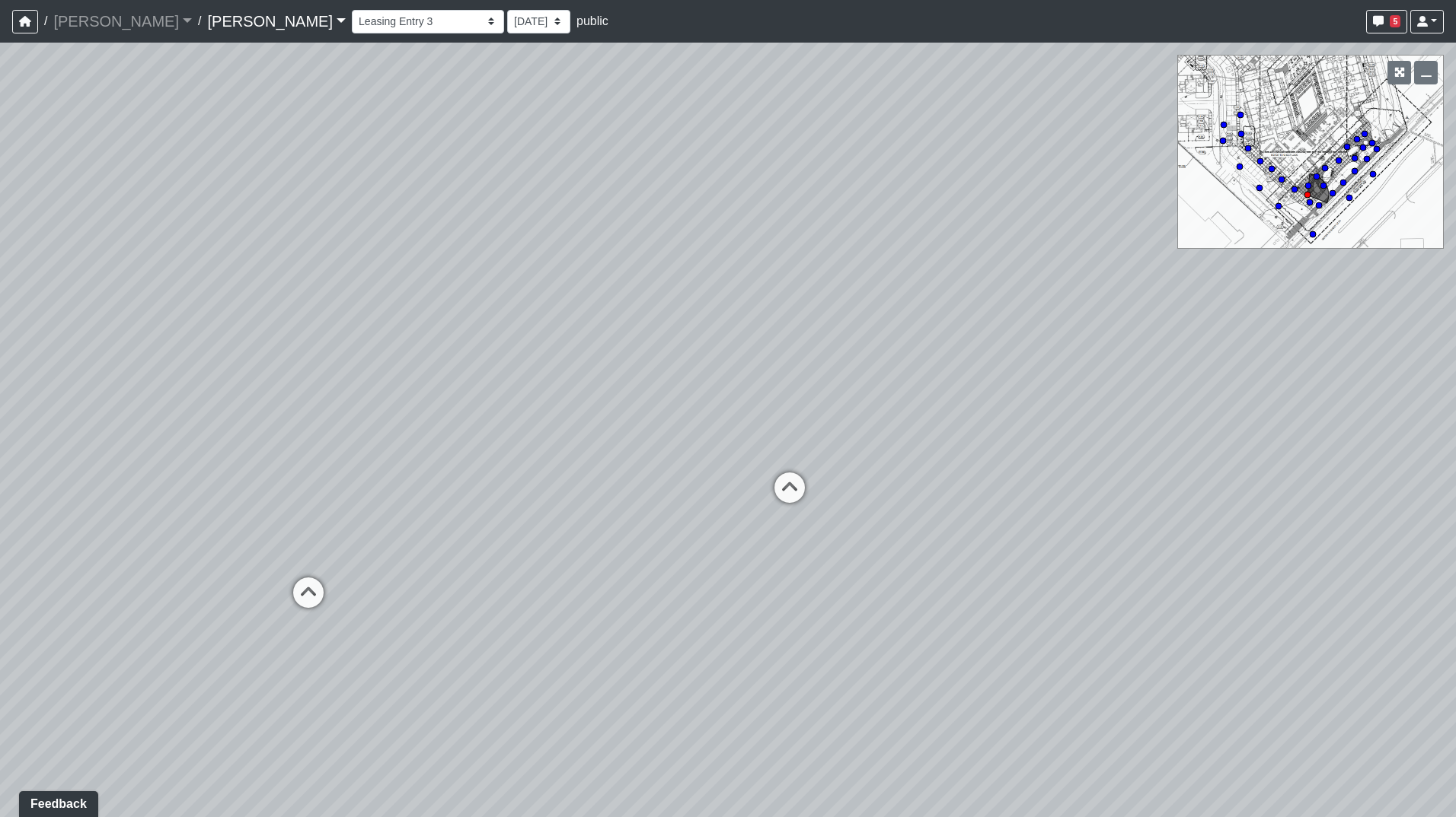
click at [1058, 465] on div "Loading... Road 1 Loading... Front Sidewalk 2 Loading... Road 3 Loading... Crea…" at bounding box center [728, 430] width 1456 height 774
drag, startPoint x: 831, startPoint y: 453, endPoint x: 664, endPoint y: 426, distance: 169.2
click at [643, 425] on div "Loading... Road 1 Loading... Front Sidewalk 2 Loading... Road 3 Loading... Crea…" at bounding box center [728, 430] width 1456 height 774
drag, startPoint x: 1179, startPoint y: 452, endPoint x: 665, endPoint y: 449, distance: 514.0
click at [665, 449] on div "Loading... Road 1 Loading... Front Sidewalk 2 Loading... Road 3 Loading... Crea…" at bounding box center [728, 430] width 1456 height 774
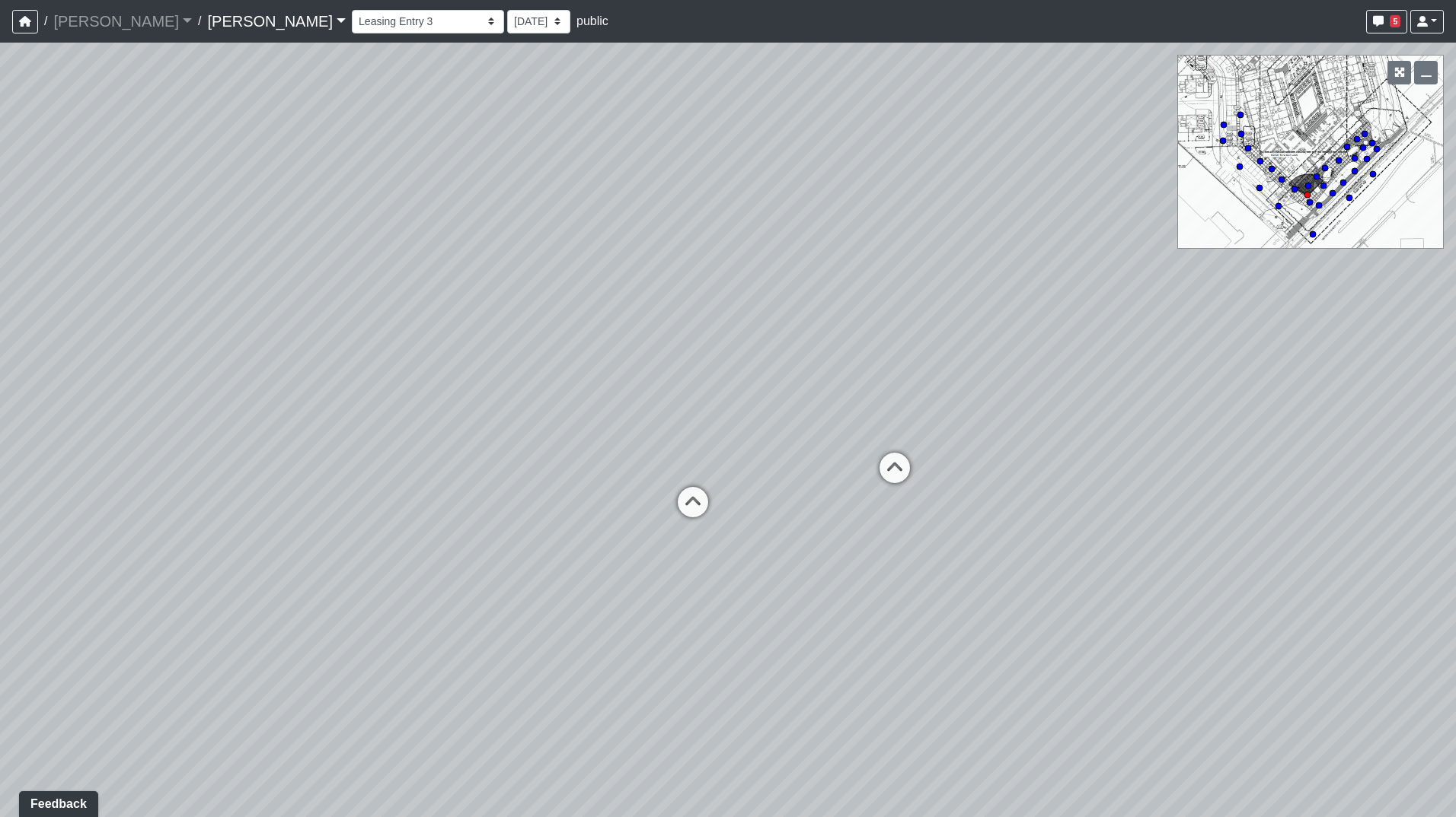
drag, startPoint x: 942, startPoint y: 460, endPoint x: 607, endPoint y: 451, distance: 335.1
click at [607, 451] on div "Loading... Road 1 Loading... Front Sidewalk 2 Loading... Road 3 Loading... Crea…" at bounding box center [728, 430] width 1456 height 774
drag, startPoint x: 871, startPoint y: 478, endPoint x: 643, endPoint y: 478, distance: 228.0
click at [587, 478] on div "Loading... Road 1 Loading... Front Sidewalk 2 Loading... Road 3 Loading... Crea…" at bounding box center [728, 430] width 1456 height 774
click at [949, 394] on icon at bounding box center [952, 401] width 46 height 46
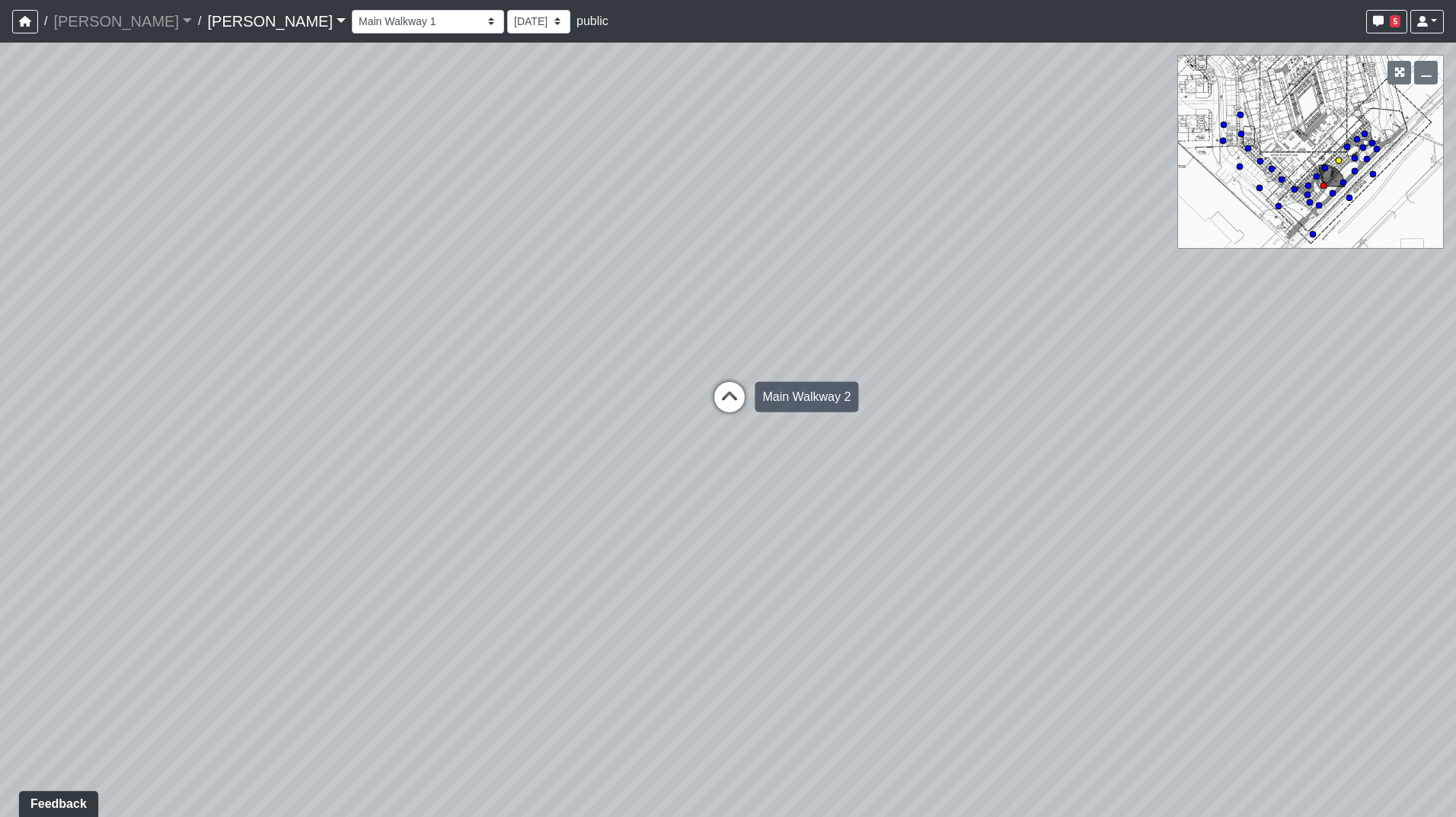
click at [715, 396] on icon at bounding box center [729, 405] width 46 height 46
click at [1325, 373] on icon at bounding box center [1336, 396] width 46 height 46
drag, startPoint x: 647, startPoint y: 394, endPoint x: 1268, endPoint y: 376, distance: 621.3
click at [1227, 376] on div "Loading... Road 1 Loading... Front Sidewalk 2 Loading... Road 3 Loading... Crea…" at bounding box center [728, 430] width 1456 height 774
click at [1350, 199] on circle at bounding box center [1349, 198] width 6 height 6
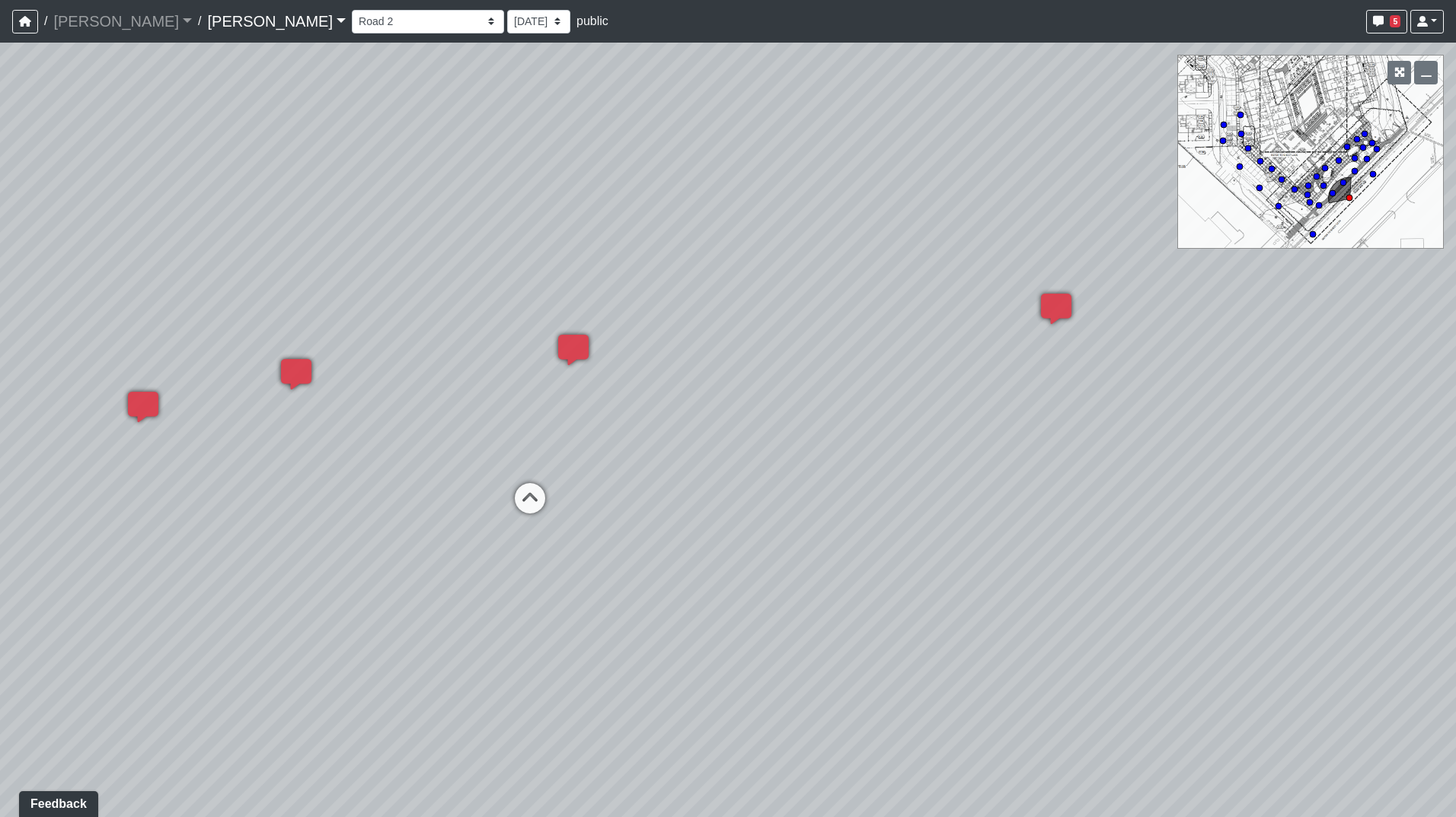
drag, startPoint x: 456, startPoint y: 424, endPoint x: 532, endPoint y: 418, distance: 76.2
click at [568, 418] on div "Loading... Road 1 Loading... Front Sidewalk 2 Loading... Road 3 Loading... Crea…" at bounding box center [728, 430] width 1456 height 774
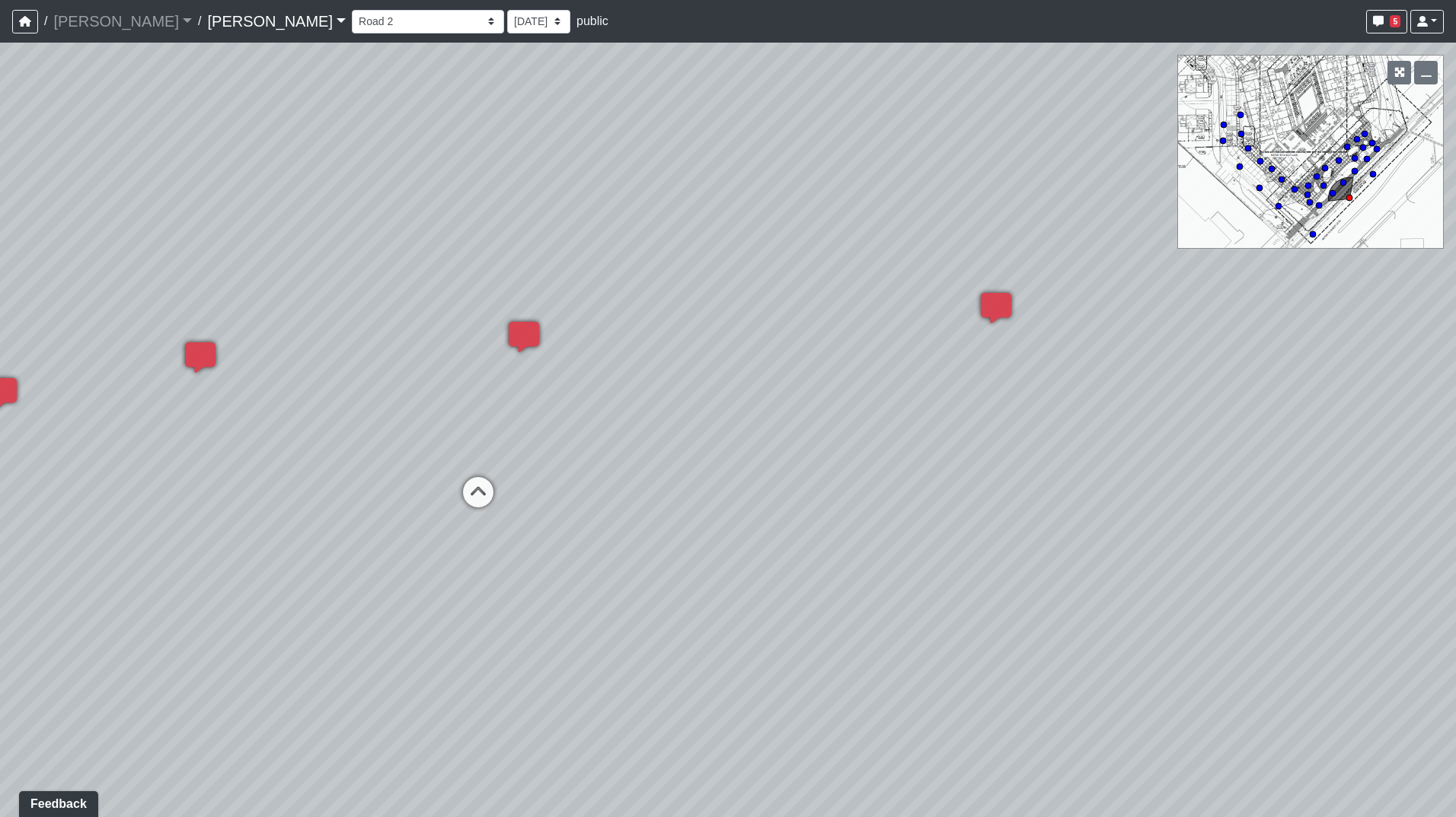
drag, startPoint x: 358, startPoint y: 478, endPoint x: 750, endPoint y: 464, distance: 392.2
click at [750, 464] on div "Loading... Road 1 Loading... Front Sidewalk 2 Loading... Road 3 Loading... Crea…" at bounding box center [728, 430] width 1456 height 774
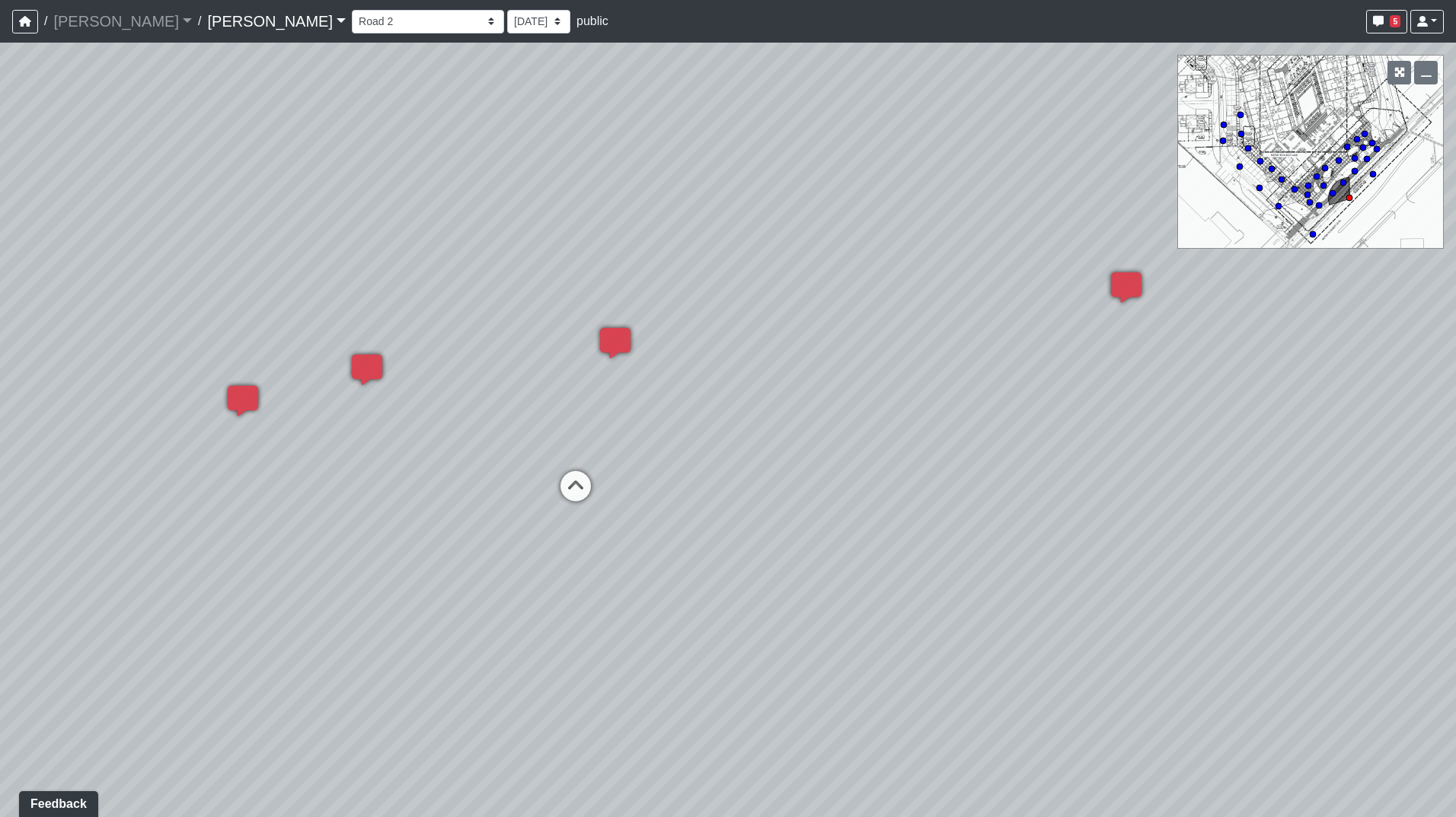
drag, startPoint x: 450, startPoint y: 420, endPoint x: 550, endPoint y: 420, distance: 100.0
click at [550, 420] on div "Loading... Road 1 Loading... Front Sidewalk 2 Loading... Road 3 Loading... Crea…" at bounding box center [728, 430] width 1456 height 774
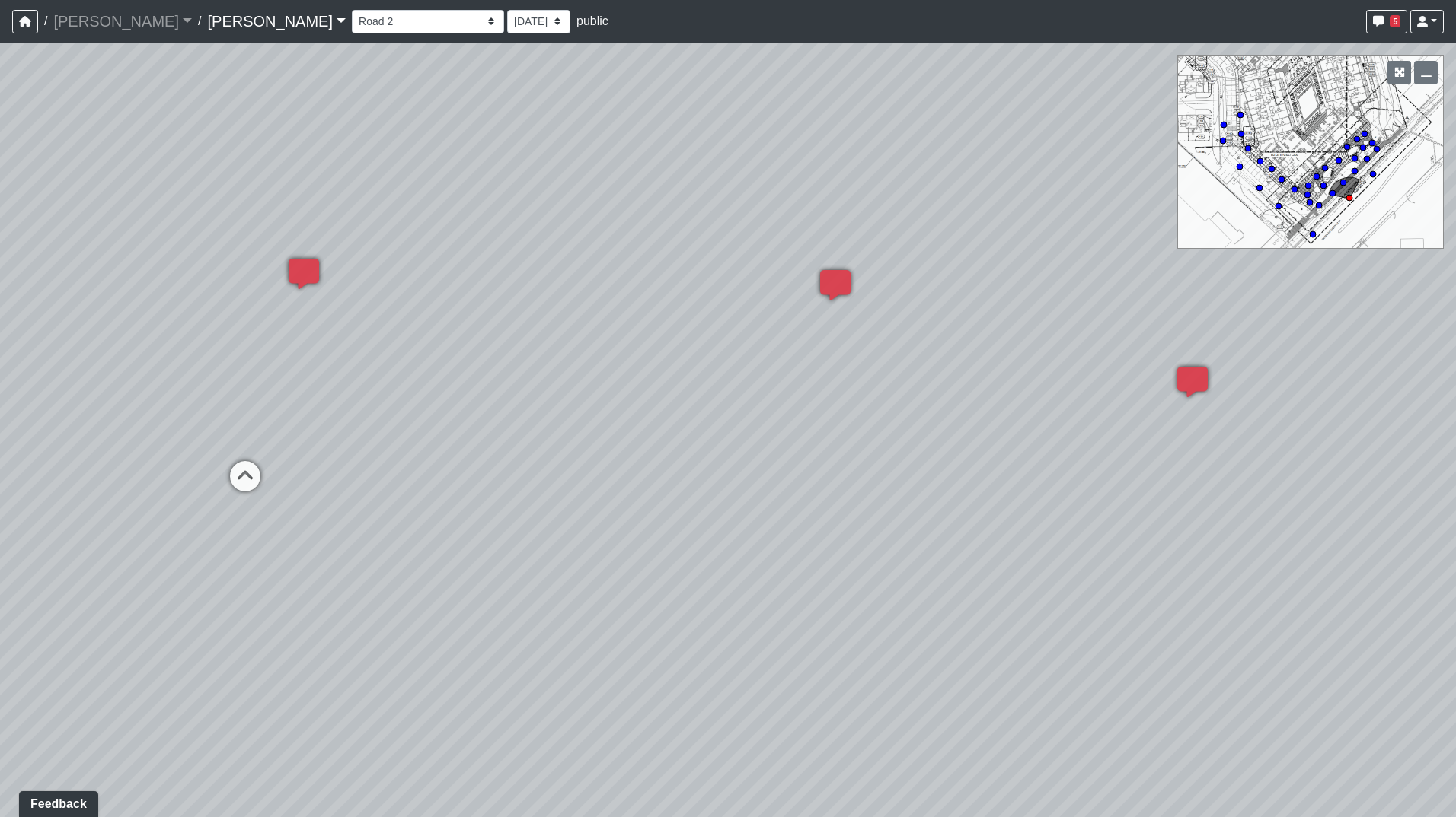
drag, startPoint x: 884, startPoint y: 595, endPoint x: 556, endPoint y: 552, distance: 330.8
click at [556, 552] on div "Loading... Road 1 Loading... Front Sidewalk 2 Loading... Road 3 Loading... Crea…" at bounding box center [728, 430] width 1456 height 774
drag, startPoint x: 1196, startPoint y: 432, endPoint x: 923, endPoint y: 423, distance: 273.1
click at [923, 423] on div "Loading... Road 1 Loading... Front Sidewalk 2 Loading... Road 3 Loading... Crea…" at bounding box center [728, 430] width 1456 height 774
drag, startPoint x: 1187, startPoint y: 421, endPoint x: 1177, endPoint y: 421, distance: 10.0
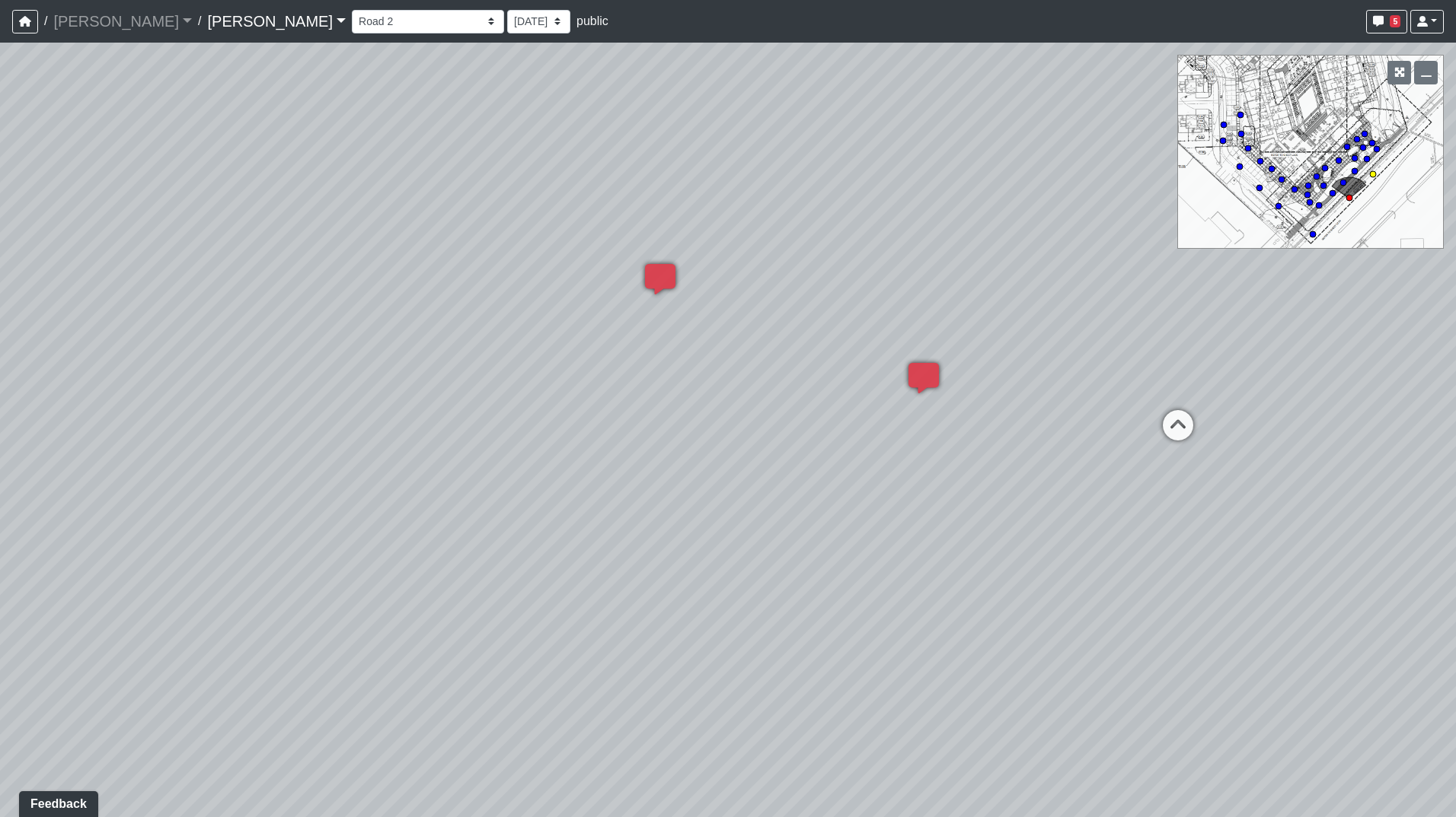
click at [1185, 421] on icon at bounding box center [1178, 433] width 46 height 46
drag, startPoint x: 692, startPoint y: 431, endPoint x: 1205, endPoint y: 432, distance: 513.0
click at [1130, 432] on div "Loading... Road 1 Loading... Front Sidewalk 2 Loading... Road 3 Loading... Crea…" at bounding box center [728, 430] width 1456 height 774
click at [525, 423] on icon at bounding box center [509, 434] width 46 height 46
drag, startPoint x: 896, startPoint y: 379, endPoint x: 561, endPoint y: 380, distance: 335.0
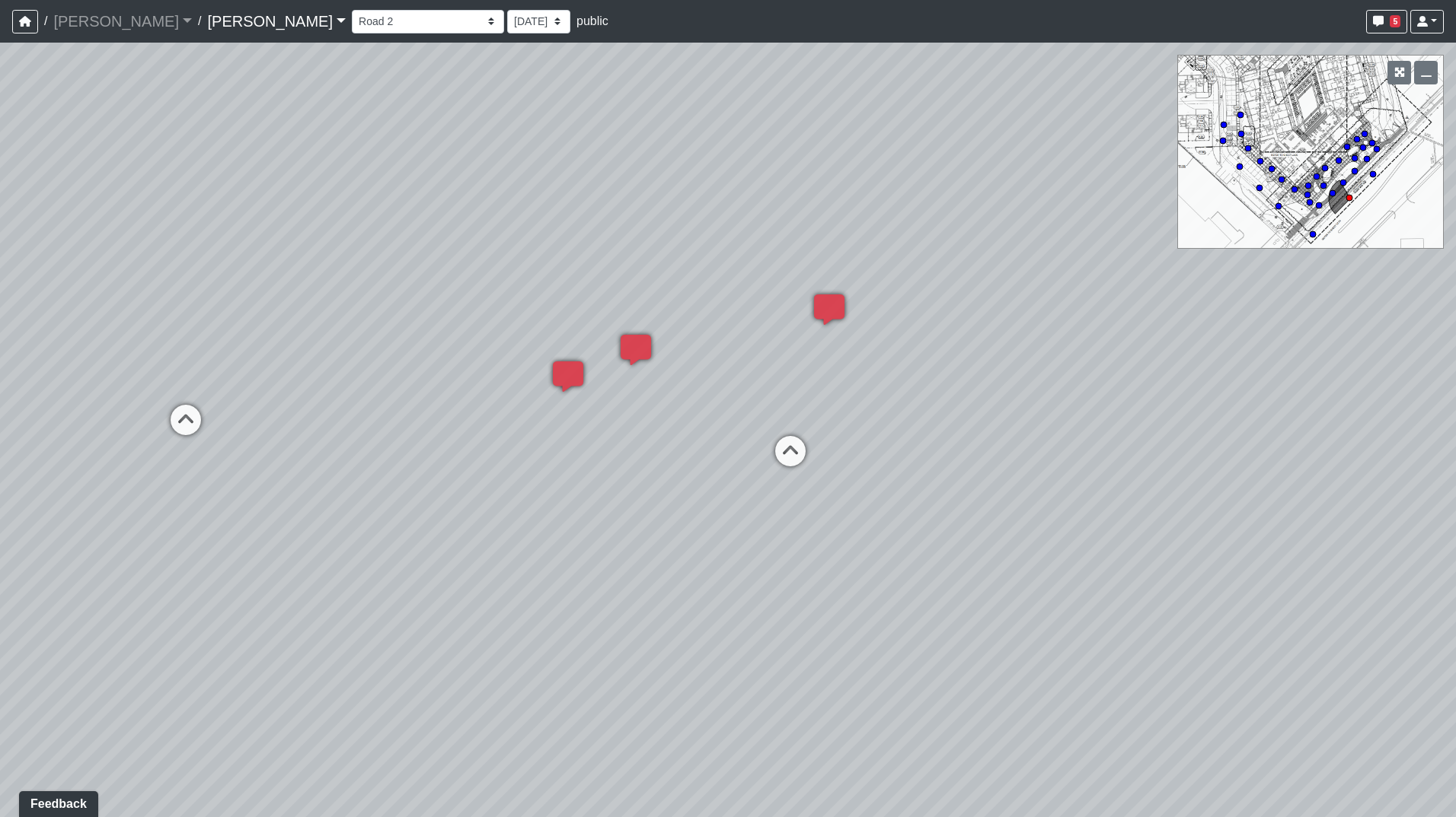
click at [535, 380] on div "Loading... Road 1 Loading... Front Sidewalk 2 Loading... Road 3 Loading... Crea…" at bounding box center [728, 430] width 1456 height 774
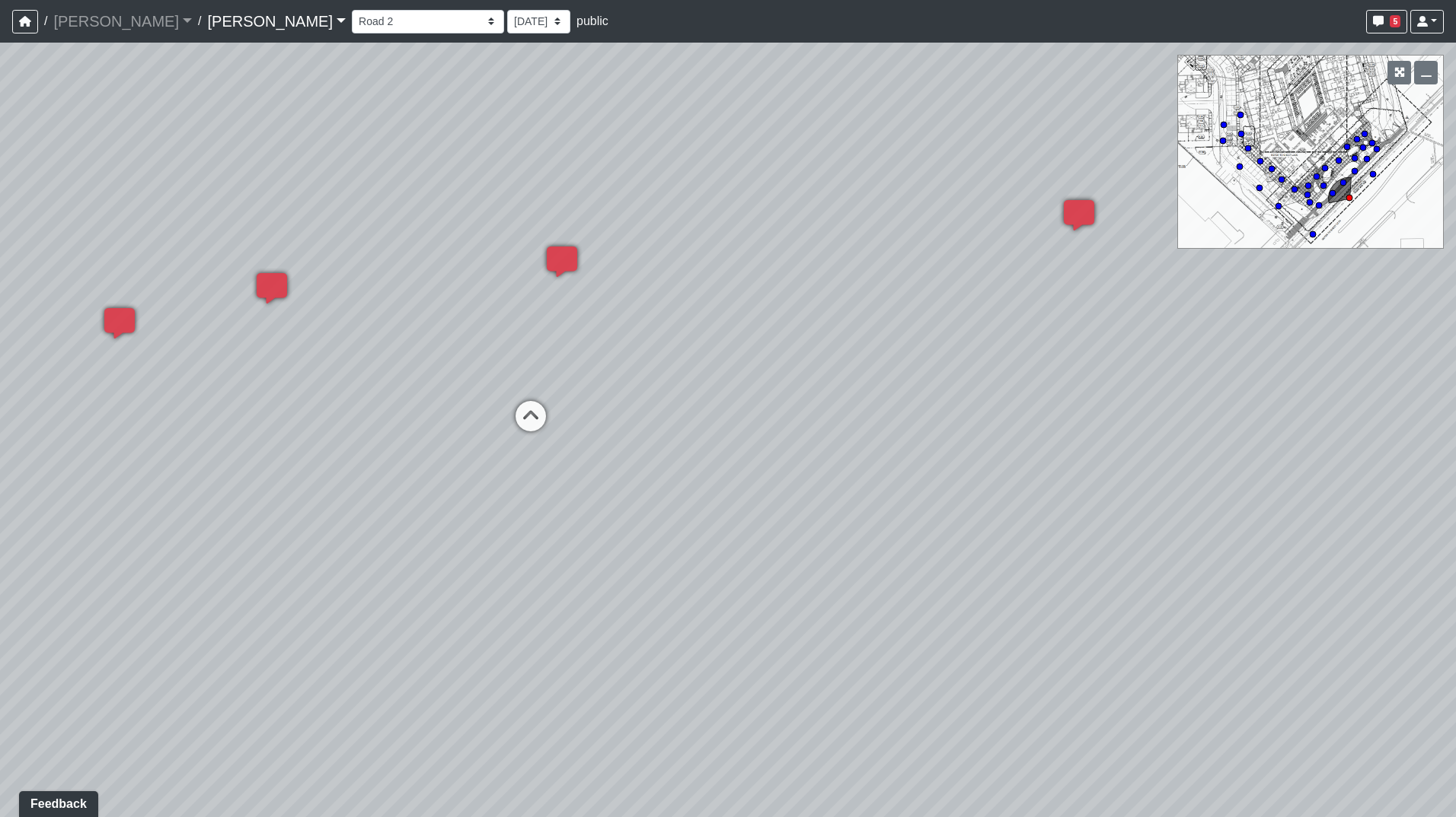
drag, startPoint x: 1015, startPoint y: 492, endPoint x: 794, endPoint y: 426, distance: 230.6
click at [724, 452] on div "Loading... Road 1 Loading... Front Sidewalk 2 Loading... Road 3 Loading... Crea…" at bounding box center [728, 430] width 1456 height 774
drag, startPoint x: 804, startPoint y: 456, endPoint x: 944, endPoint y: 478, distance: 141.7
click at [960, 482] on div "Loading... Road 1 Loading... Front Sidewalk 2 Loading... Road 3 Loading... Crea…" at bounding box center [728, 430] width 1456 height 774
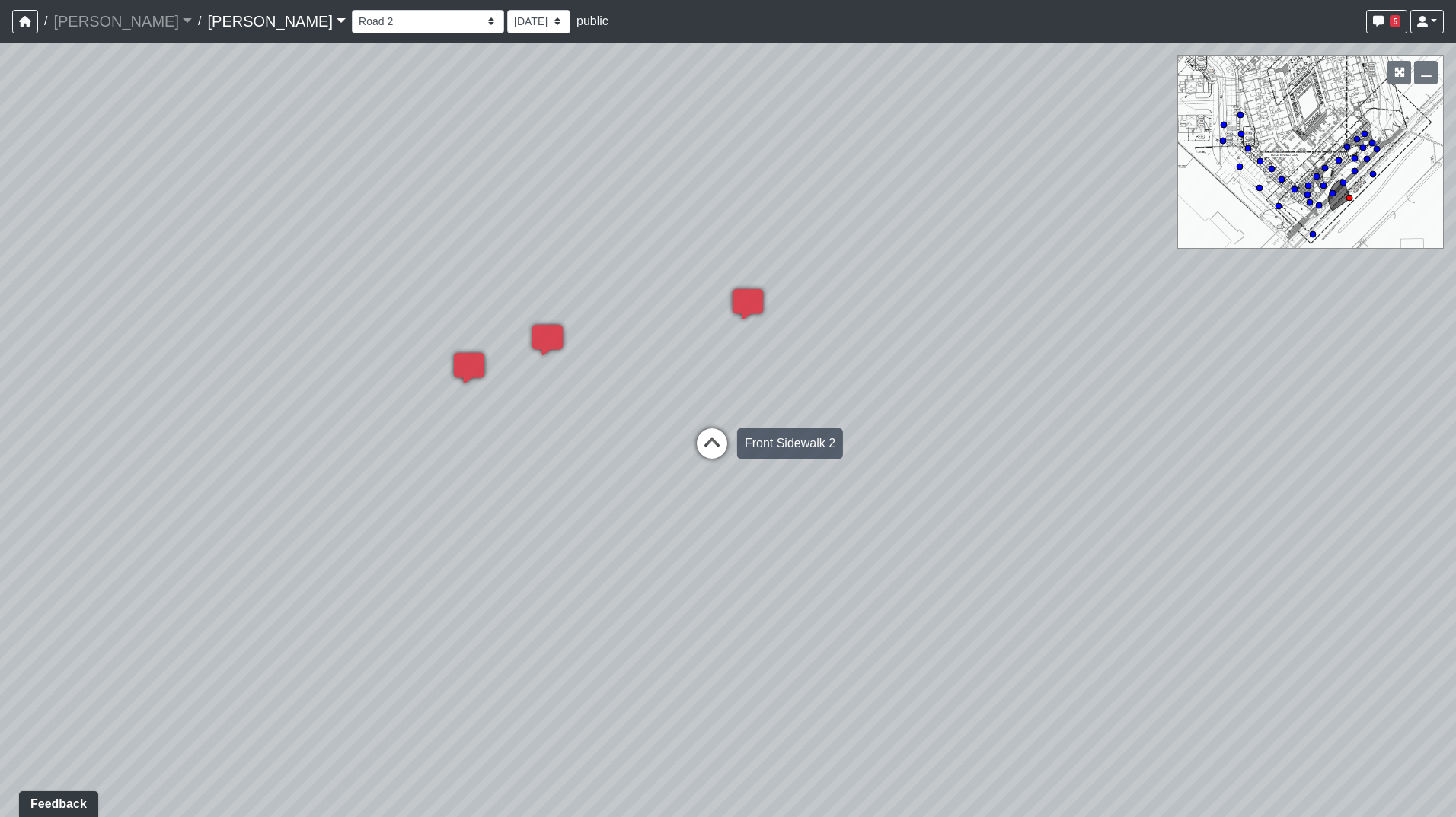
drag, startPoint x: 442, startPoint y: 415, endPoint x: 865, endPoint y: 458, distance: 425.2
click at [886, 460] on div "Loading... Road 1 Loading... Front Sidewalk 2 Loading... Road 3 Loading... Crea…" at bounding box center [728, 430] width 1456 height 774
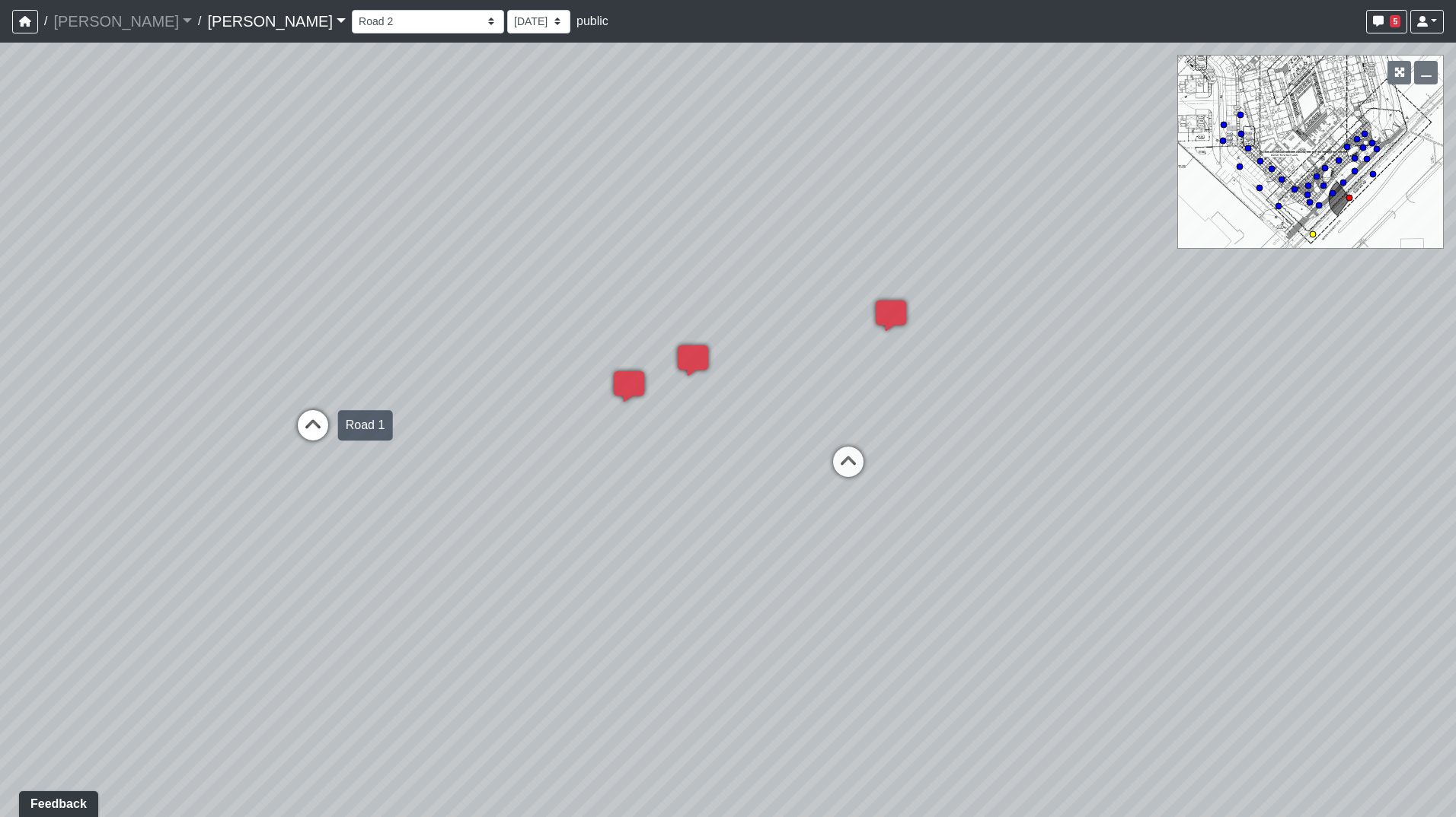
click at [308, 423] on icon at bounding box center [313, 433] width 46 height 46
drag, startPoint x: 106, startPoint y: 393, endPoint x: 0, endPoint y: 396, distance: 106.0
click at [0, 396] on html "/ [PERSON_NAME] [PERSON_NAME] Loading... / [PERSON_NAME] Loading... [PERSON_NAM…" at bounding box center [728, 408] width 1456 height 817
drag, startPoint x: 660, startPoint y: 400, endPoint x: 339, endPoint y: 372, distance: 322.2
click at [339, 372] on div "Loading... Road 1 Loading... Front Sidewalk 2 Loading... Road 3 Loading... Crea…" at bounding box center [728, 430] width 1456 height 774
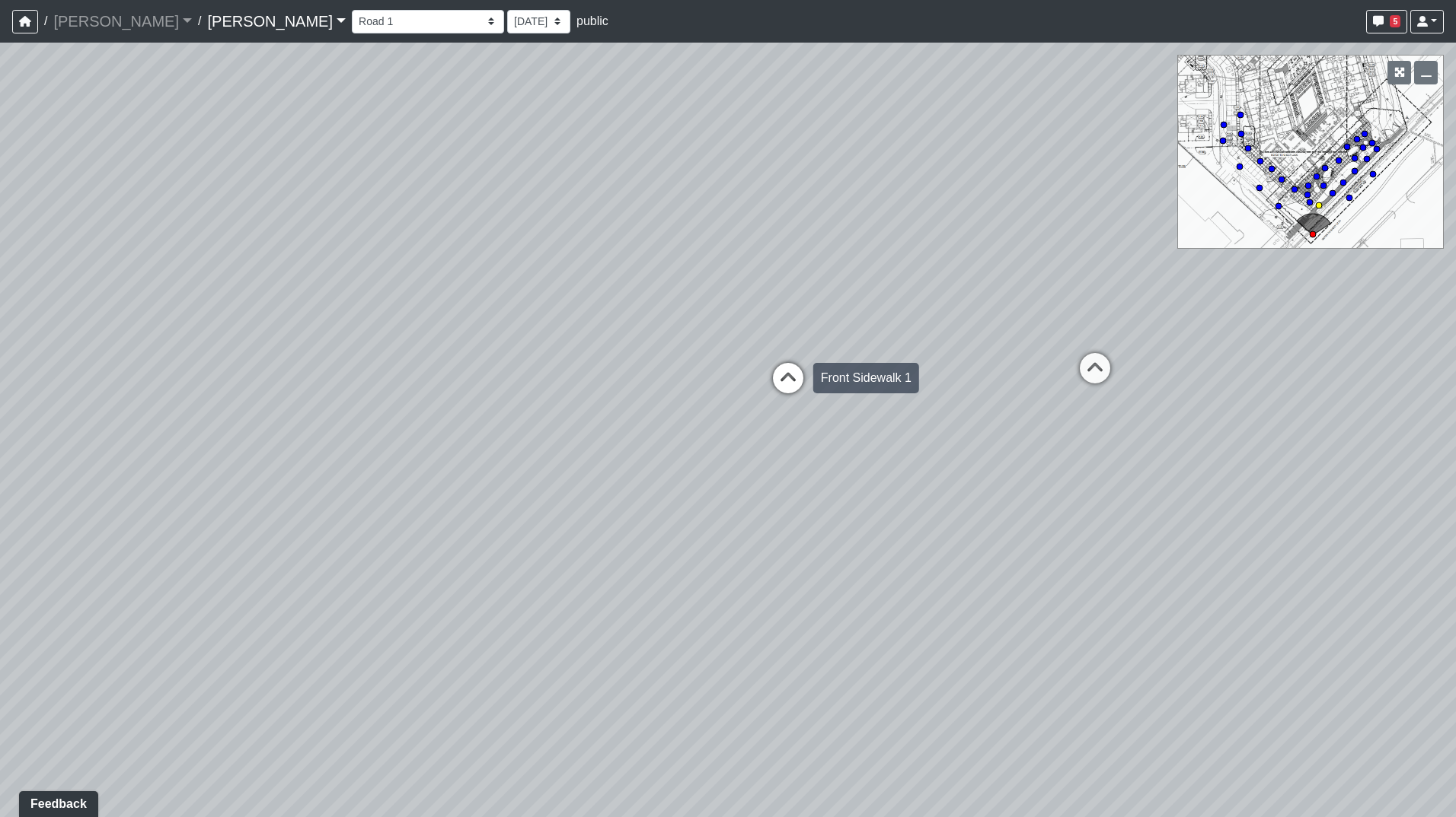
click at [787, 380] on icon at bounding box center [787, 386] width 46 height 46
drag, startPoint x: 761, startPoint y: 357, endPoint x: 973, endPoint y: 415, distance: 219.8
click at [985, 412] on div "Loading... Road 1 Loading... Front Sidewalk 2 Loading... Road 3 Loading... Crea…" at bounding box center [728, 430] width 1456 height 774
drag, startPoint x: 364, startPoint y: 418, endPoint x: 906, endPoint y: 514, distance: 550.4
click at [933, 514] on div "Loading... Road 1 Loading... Front Sidewalk 2 Loading... Road 3 Loading... Crea…" at bounding box center [728, 430] width 1456 height 774
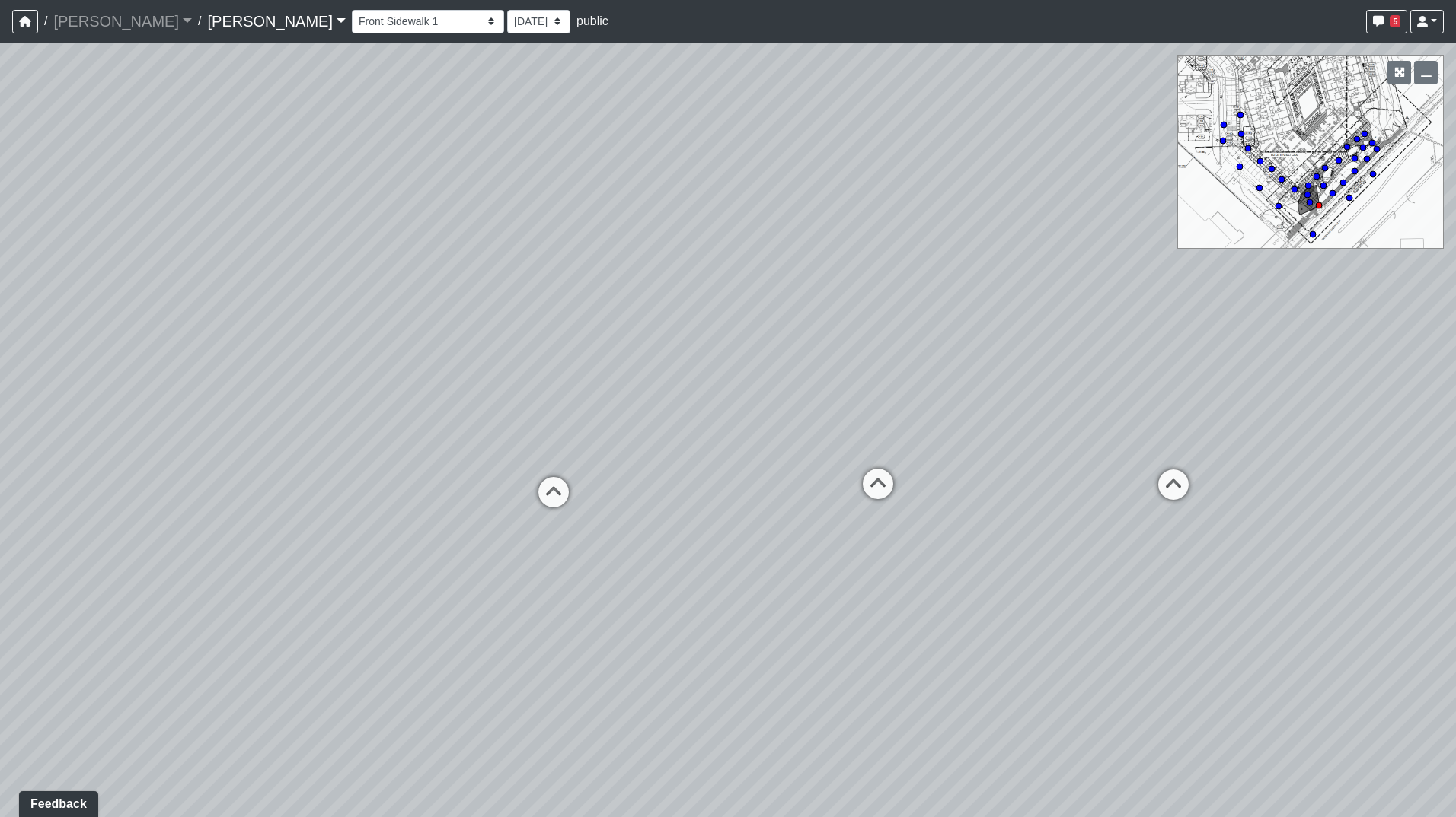
drag, startPoint x: 397, startPoint y: 478, endPoint x: 293, endPoint y: 478, distance: 104.0
click at [293, 478] on div "Loading... Road 1 Loading... Front Sidewalk 2 Loading... Road 3 Loading... Crea…" at bounding box center [728, 430] width 1456 height 774
drag, startPoint x: 890, startPoint y: 541, endPoint x: 525, endPoint y: 484, distance: 369.4
click at [525, 484] on div "Loading... Road 1 Loading... Front Sidewalk 2 Loading... Road 3 Loading... Crea…" at bounding box center [728, 430] width 1456 height 774
drag, startPoint x: 937, startPoint y: 485, endPoint x: 660, endPoint y: 446, distance: 279.7
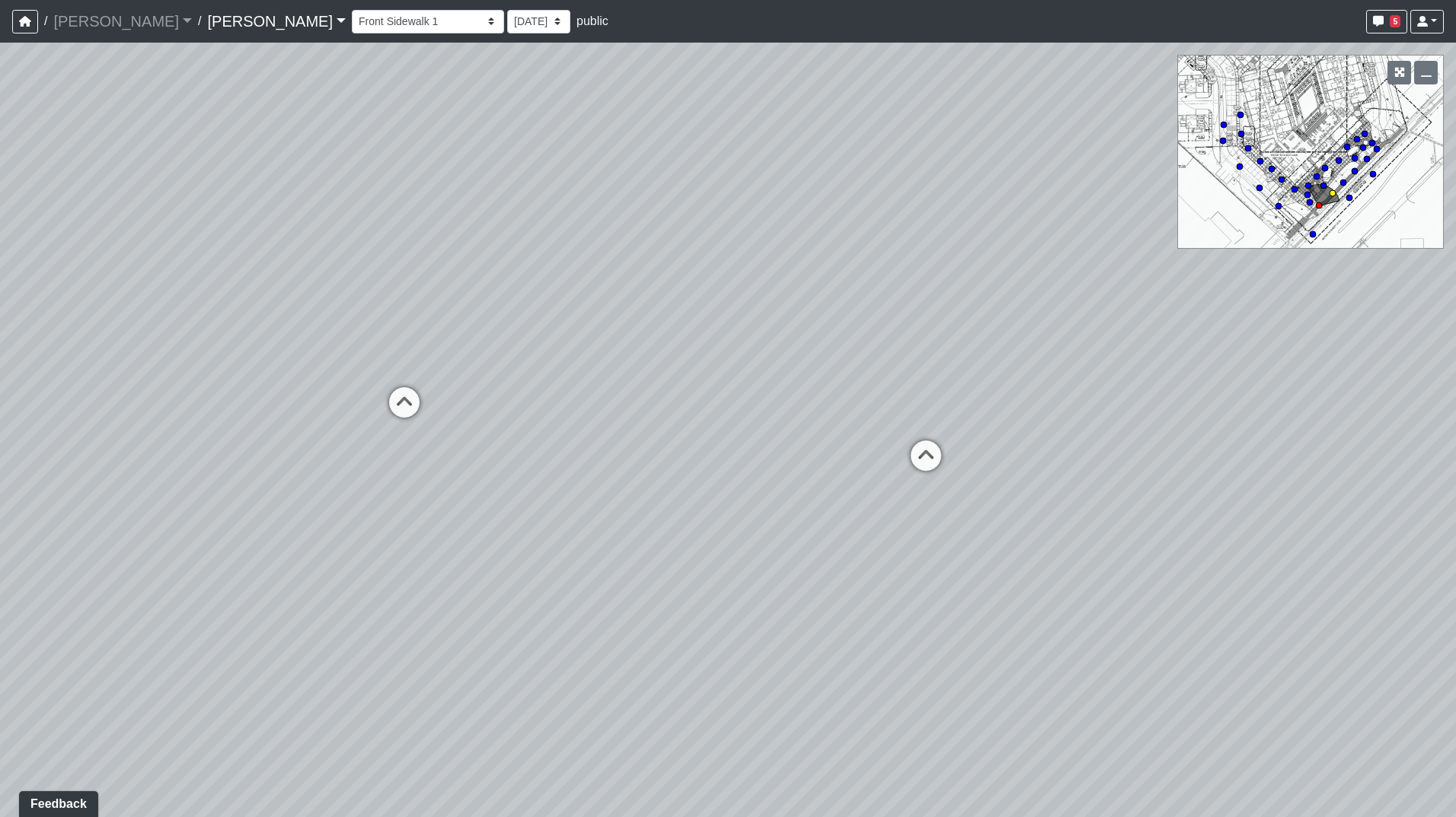
click at [660, 446] on div "Loading... Road 1 Loading... Front Sidewalk 2 Loading... Road 3 Loading... Crea…" at bounding box center [728, 430] width 1456 height 774
drag, startPoint x: 1120, startPoint y: 465, endPoint x: 531, endPoint y: 424, distance: 590.4
click at [511, 422] on div "Loading... Road 1 Loading... Front Sidewalk 2 Loading... Road 3 Loading... Crea…" at bounding box center [728, 430] width 1456 height 774
click at [535, 416] on icon at bounding box center [538, 428] width 46 height 46
drag, startPoint x: 212, startPoint y: 354, endPoint x: 1055, endPoint y: 401, distance: 844.3
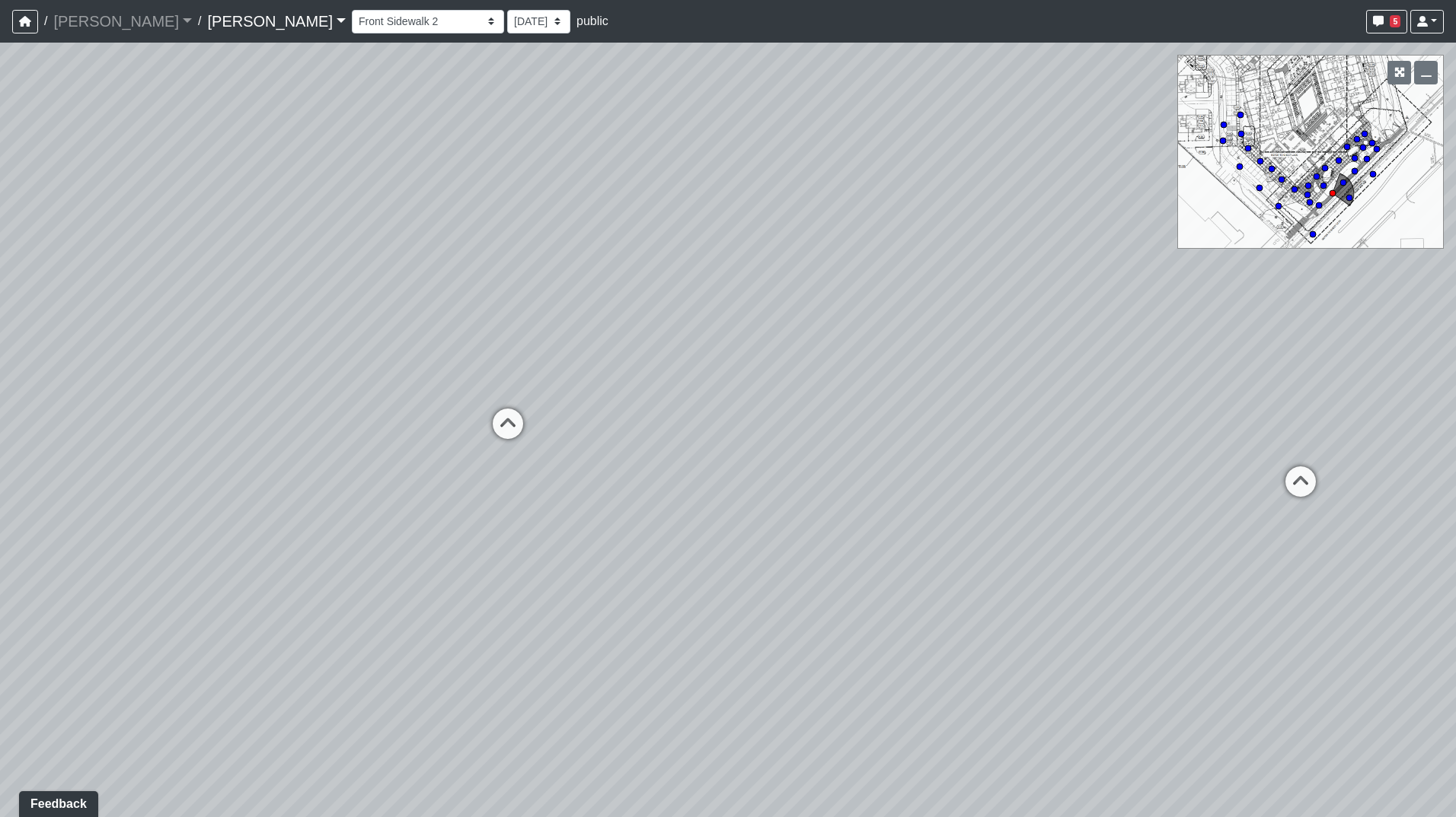
click at [849, 395] on div "Loading... Road 1 Loading... Front Sidewalk 2 Loading... Road 3 Loading... Crea…" at bounding box center [728, 430] width 1456 height 774
drag, startPoint x: 780, startPoint y: 457, endPoint x: 904, endPoint y: 462, distance: 124.1
click at [926, 466] on div "Loading... Road 1 Loading... Front Sidewalk 2 Loading... Road 3 Loading... Crea…" at bounding box center [728, 430] width 1456 height 774
click at [458, 540] on icon at bounding box center [441, 554] width 46 height 46
drag, startPoint x: 575, startPoint y: 459, endPoint x: 1187, endPoint y: 515, distance: 614.6
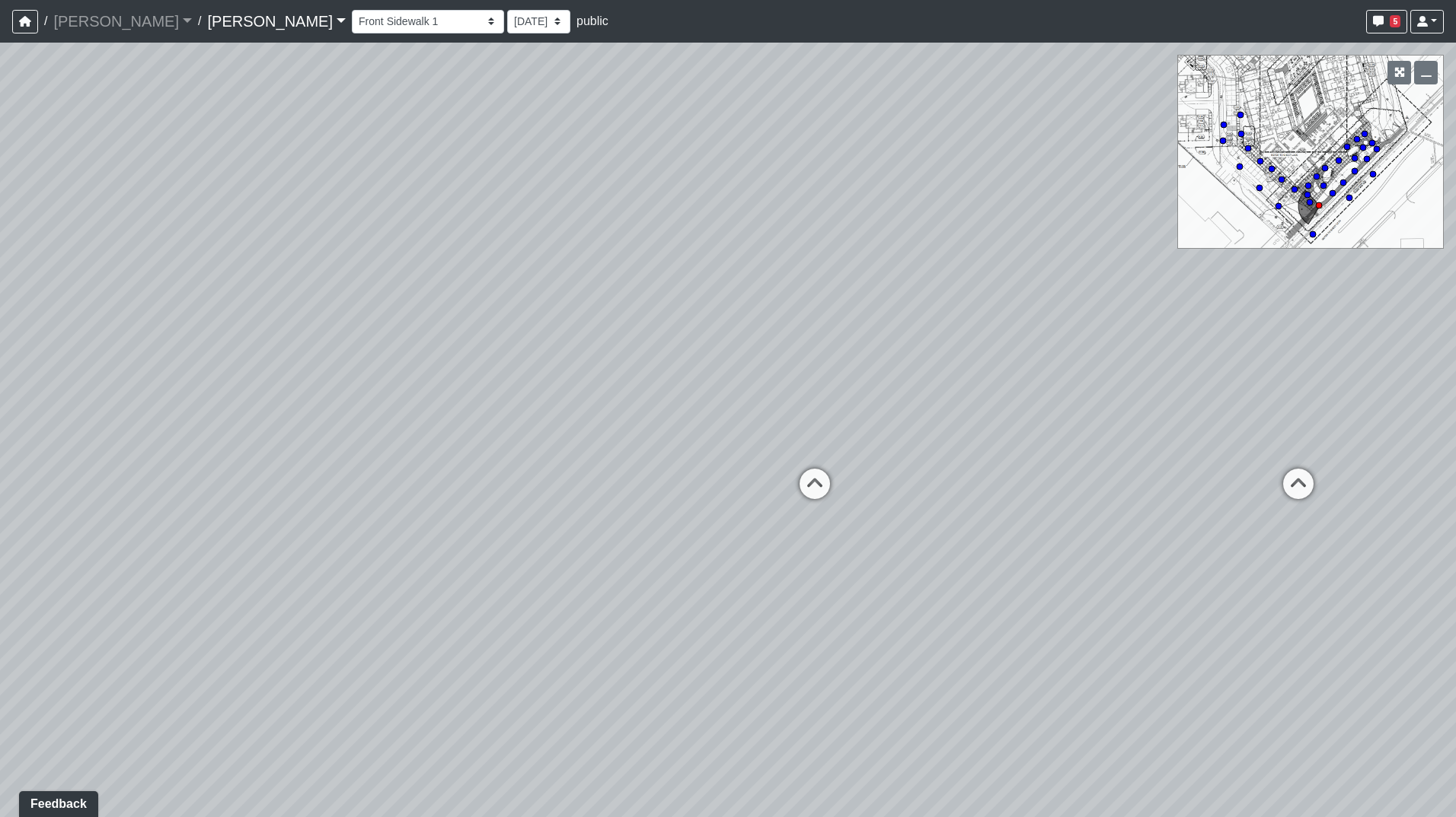
click at [1347, 538] on div "Loading... Road 1 Loading... Front Sidewalk 2 Loading... Road 3 Loading... Crea…" at bounding box center [728, 430] width 1456 height 774
drag, startPoint x: 905, startPoint y: 666, endPoint x: 367, endPoint y: 418, distance: 592.4
click at [370, 421] on div "Loading... Road 1 Loading... Front Sidewalk 2 Loading... Road 3 Loading... Crea…" at bounding box center [728, 430] width 1456 height 774
click at [1347, 531] on icon at bounding box center [1363, 544] width 46 height 46
drag, startPoint x: 811, startPoint y: 429, endPoint x: 1409, endPoint y: 433, distance: 598.0
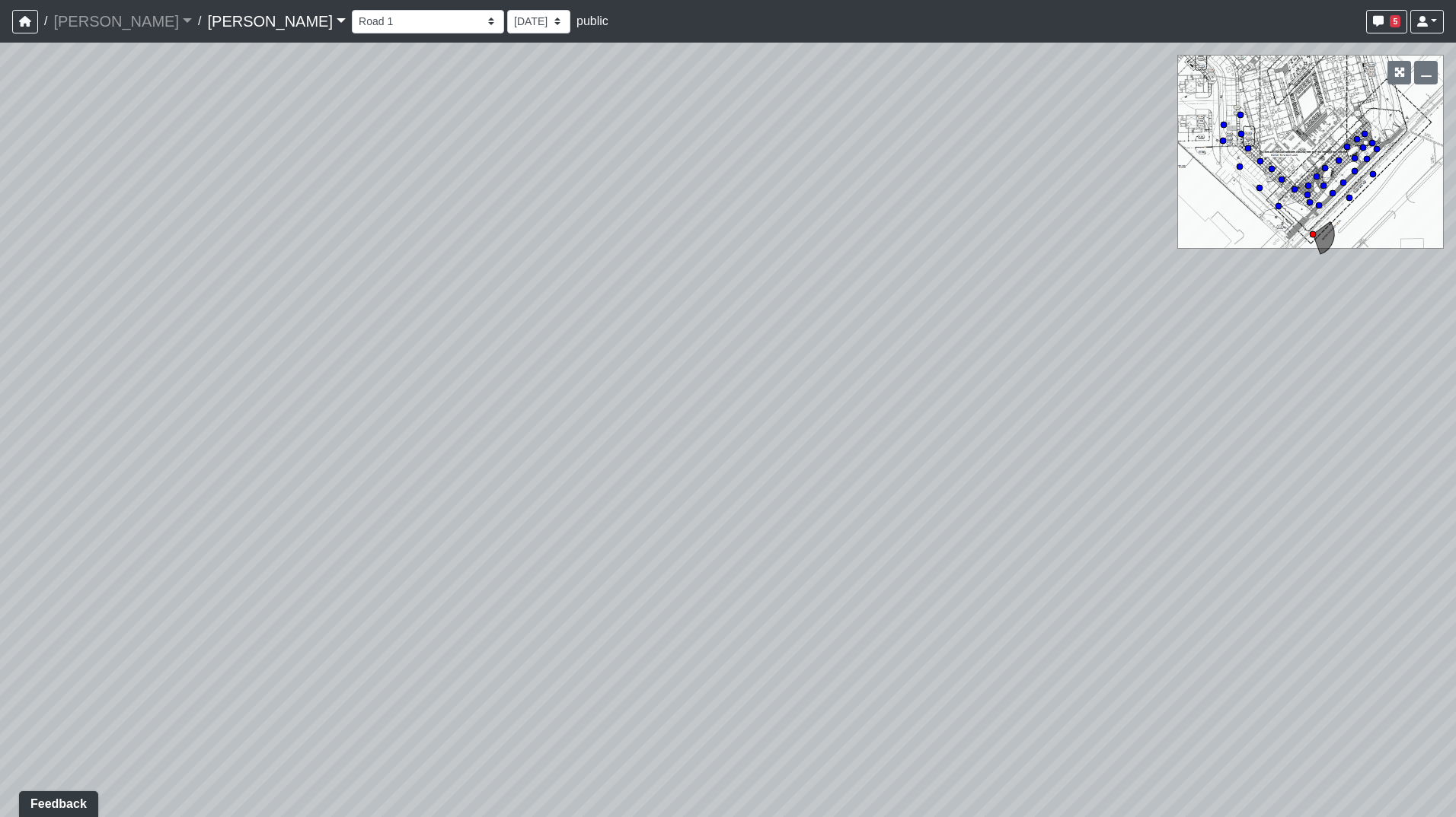
click at [1376, 429] on div "Loading... Road 1 Loading... Front Sidewalk 2 Loading... Road 3 Loading... Crea…" at bounding box center [728, 430] width 1456 height 774
drag, startPoint x: 669, startPoint y: 421, endPoint x: 524, endPoint y: 429, distance: 145.2
click at [524, 429] on div "Loading... Road 1 Loading... Front Sidewalk 2 Loading... Road 3 Loading... Crea…" at bounding box center [728, 430] width 1456 height 774
drag, startPoint x: 1066, startPoint y: 504, endPoint x: 871, endPoint y: 483, distance: 196.1
click at [871, 483] on div "Loading... Road 1 Loading... Front Sidewalk 2 Loading... Road 3 Loading... Crea…" at bounding box center [728, 430] width 1456 height 774
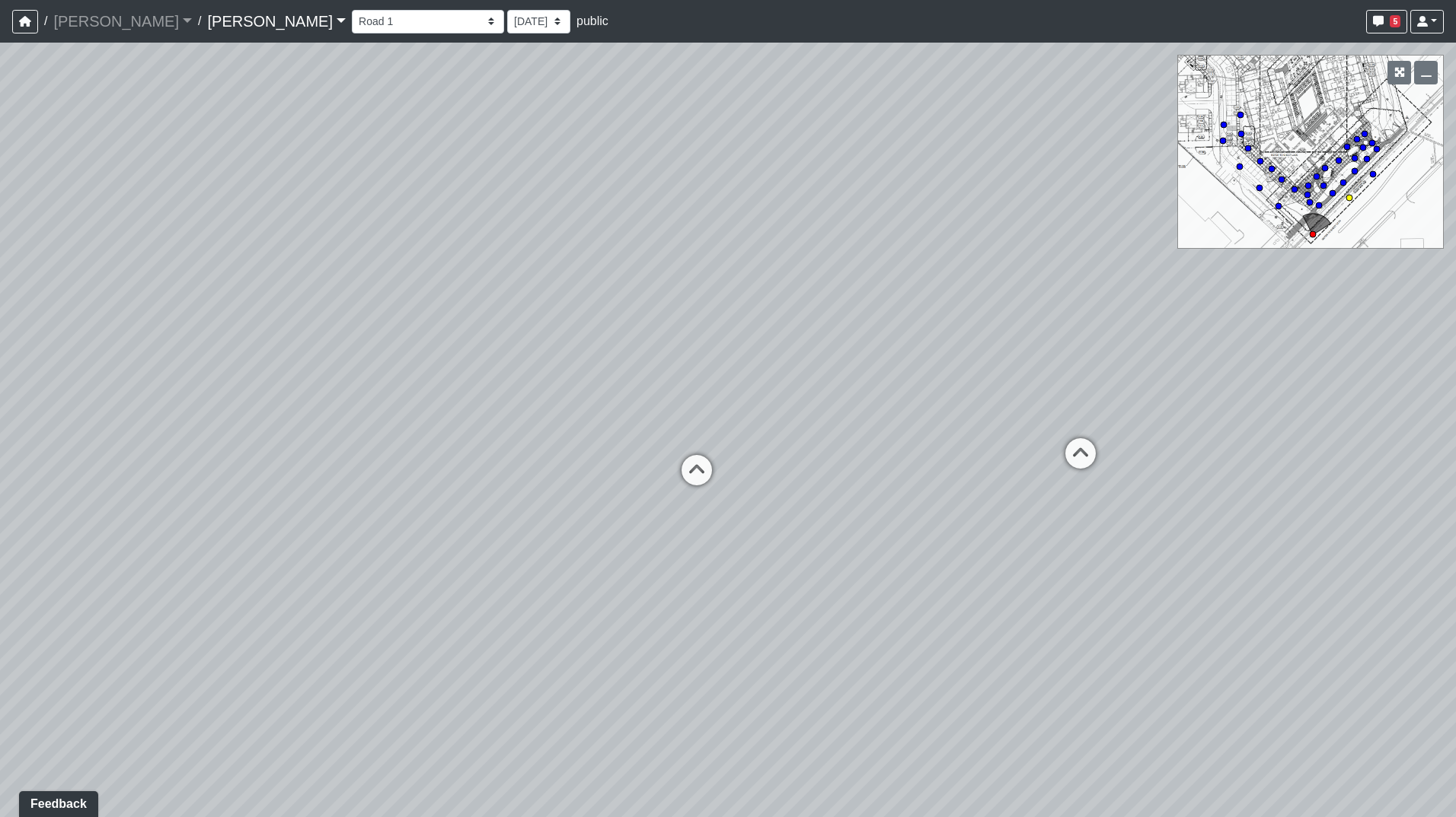
drag, startPoint x: 1081, startPoint y: 459, endPoint x: 1083, endPoint y: 446, distance: 13.2
click at [1081, 459] on icon at bounding box center [1081, 461] width 46 height 46
select select "1Ea5TY6LXUnFbiVb7DrLFM"
drag, startPoint x: 841, startPoint y: 367, endPoint x: 1430, endPoint y: 395, distance: 589.7
click at [1430, 395] on div "Loading... Road 1 Loading... Front Sidewalk 2 Loading... Road 3 Loading... Crea…" at bounding box center [728, 430] width 1456 height 774
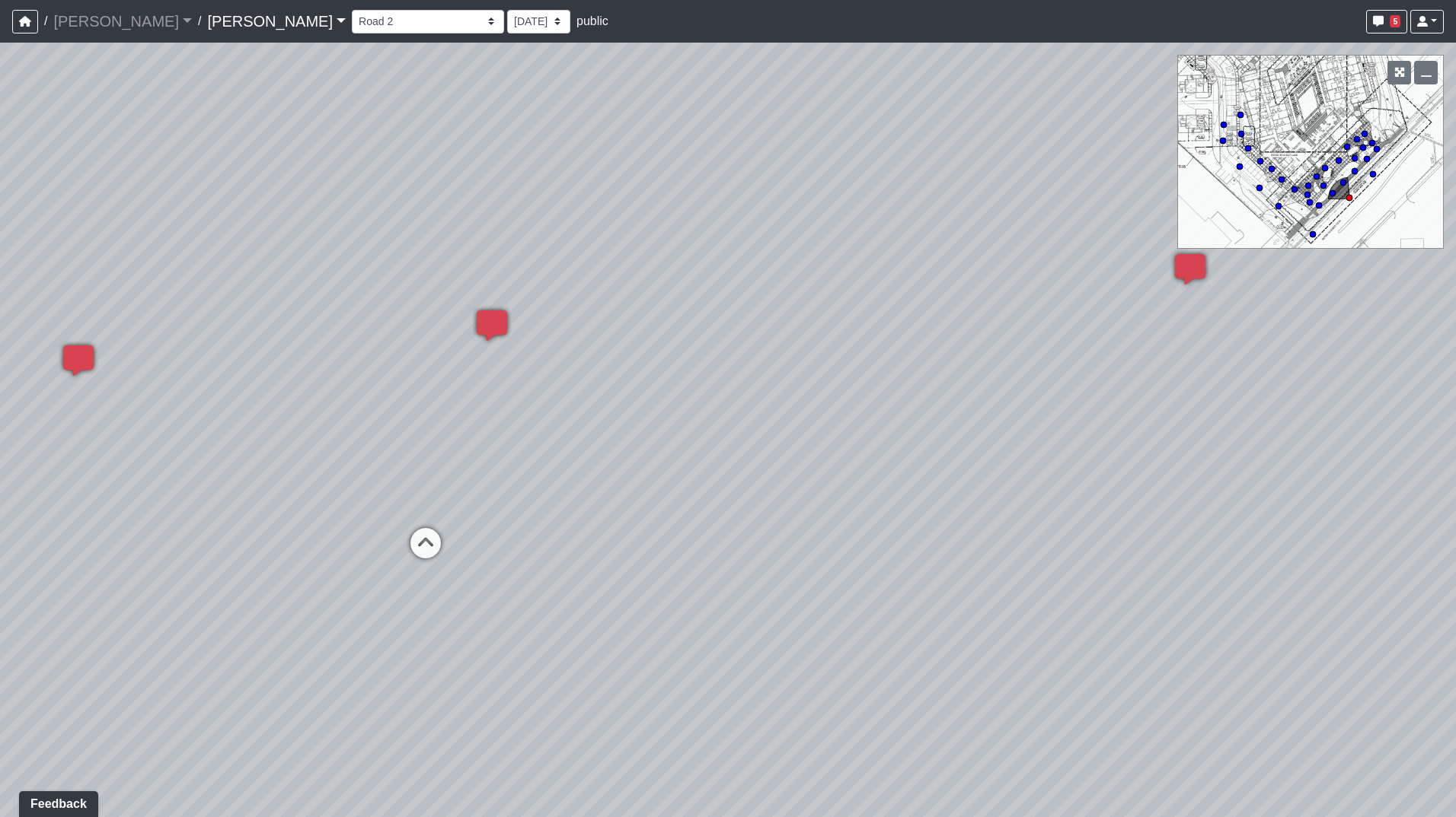
drag, startPoint x: 525, startPoint y: 322, endPoint x: 982, endPoint y: 309, distance: 457.2
click at [998, 308] on div "Loading... Road 1 Loading... Front Sidewalk 2 Loading... Road 3 Loading... Crea…" at bounding box center [728, 430] width 1456 height 774
drag, startPoint x: 505, startPoint y: 410, endPoint x: 491, endPoint y: 402, distance: 16.1
click at [522, 402] on div "Loading... Road 1 Loading... Front Sidewalk 2 Loading... Road 3 Loading... Crea…" at bounding box center [728, 430] width 1456 height 774
drag, startPoint x: 886, startPoint y: 623, endPoint x: 857, endPoint y: 593, distance: 41.7
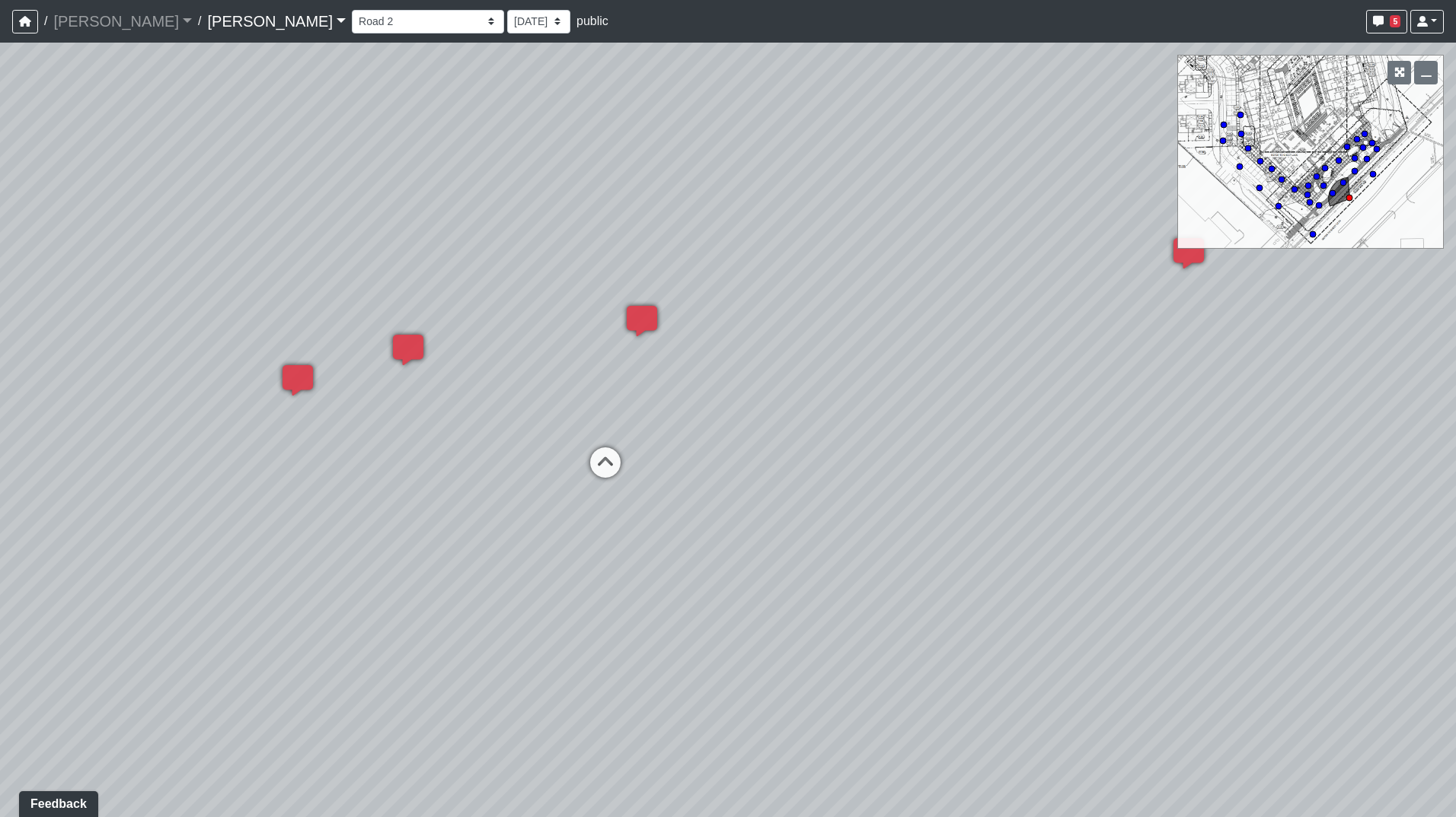
click at [857, 593] on div "Loading... Road 1 Loading... Front Sidewalk 2 Loading... Road 3 Loading... Crea…" at bounding box center [728, 430] width 1456 height 774
